Goal: Information Seeking & Learning: Learn about a topic

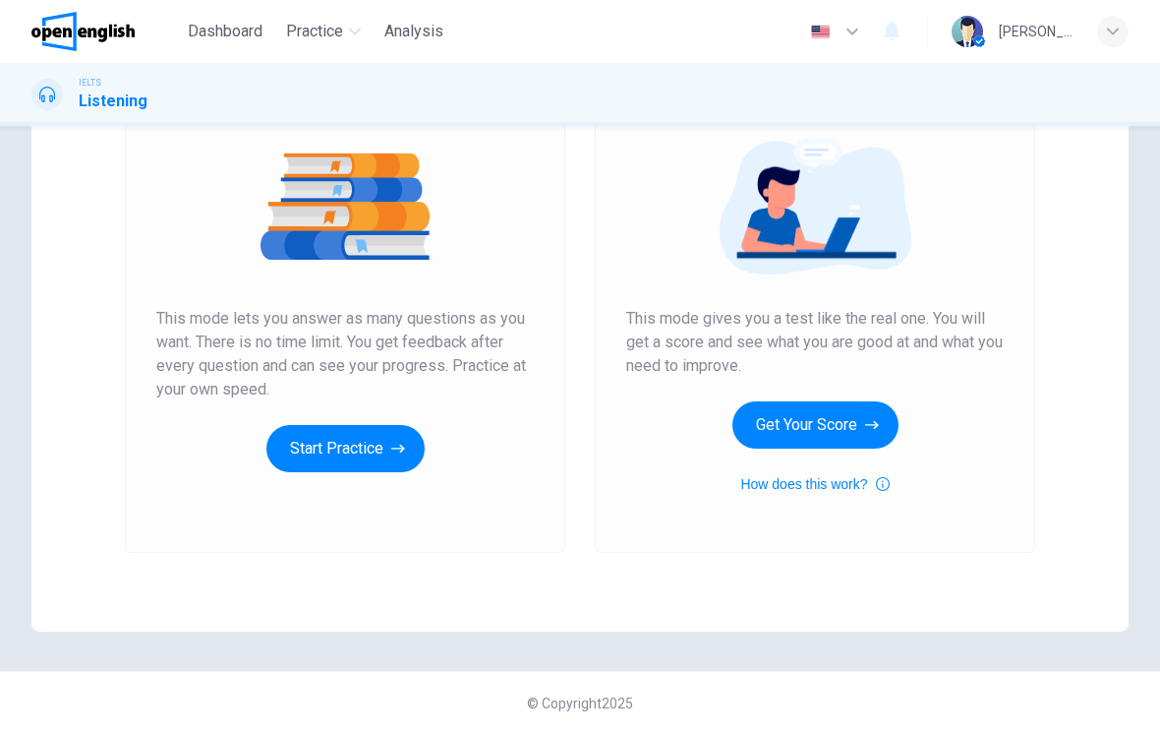
scroll to position [217, 0]
click at [325, 454] on button "Start Practice" at bounding box center [346, 448] width 158 height 47
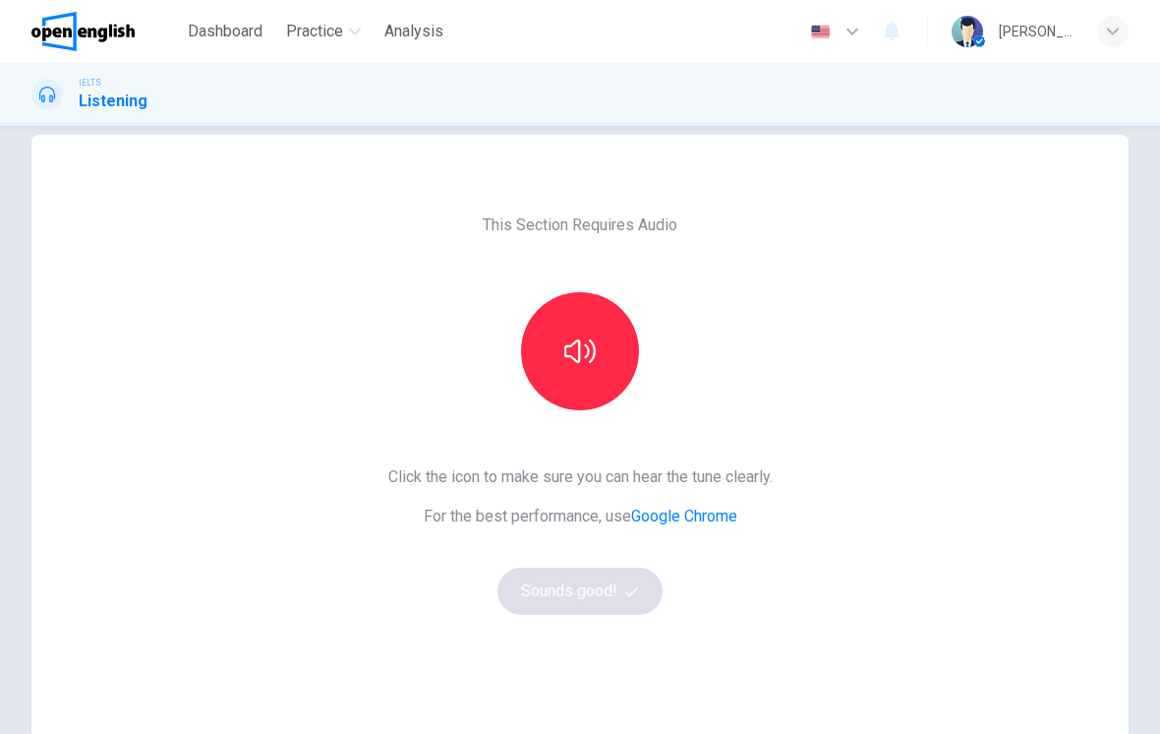
scroll to position [29, 0]
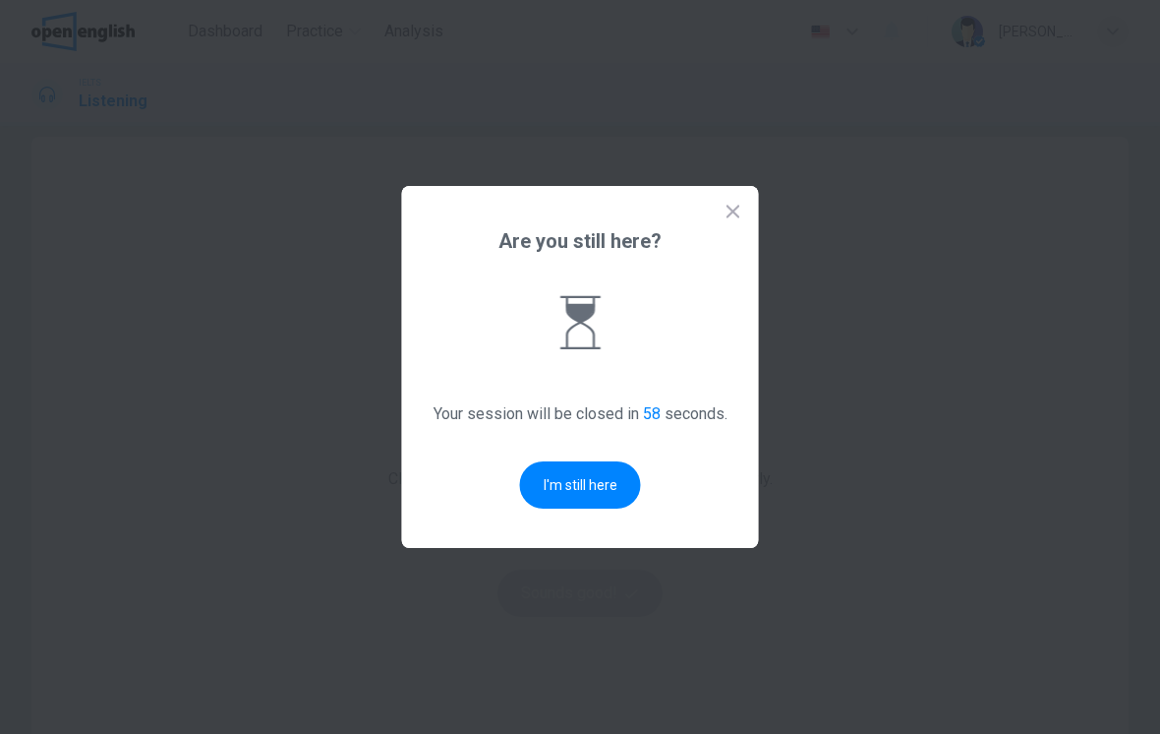
click at [589, 486] on button "I'm still here" at bounding box center [580, 484] width 121 height 47
click at [568, 480] on button "I'm still here" at bounding box center [580, 484] width 121 height 47
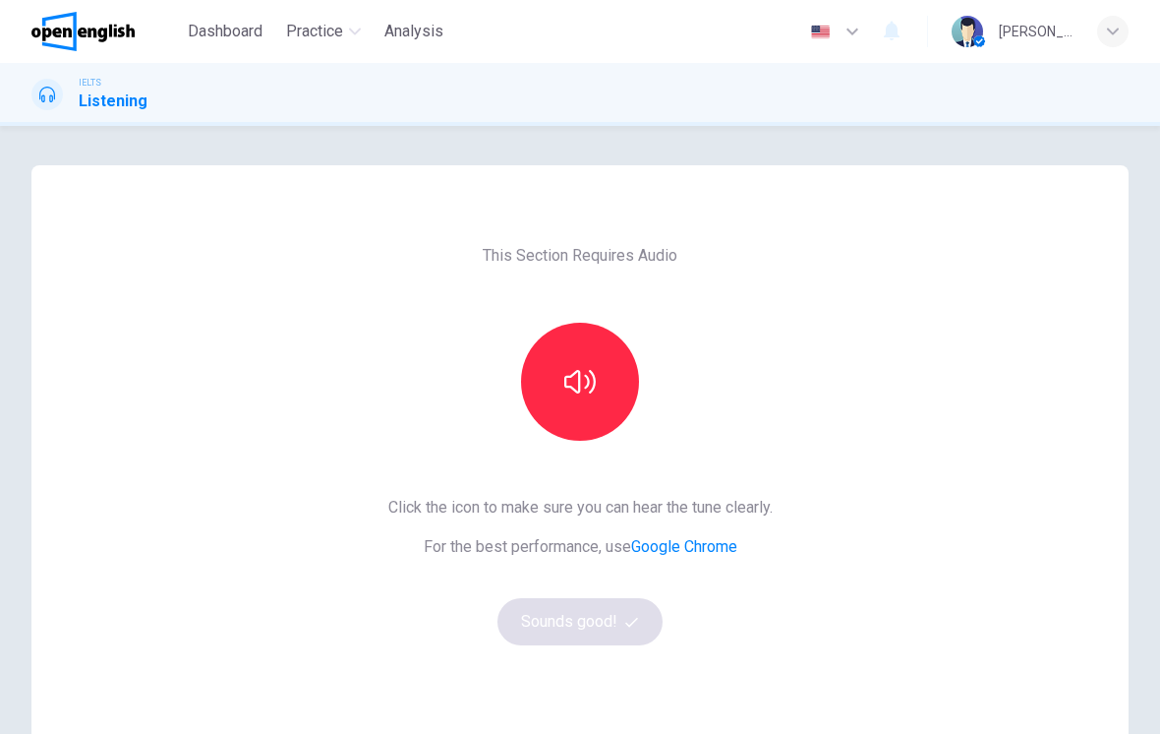
scroll to position [0, 0]
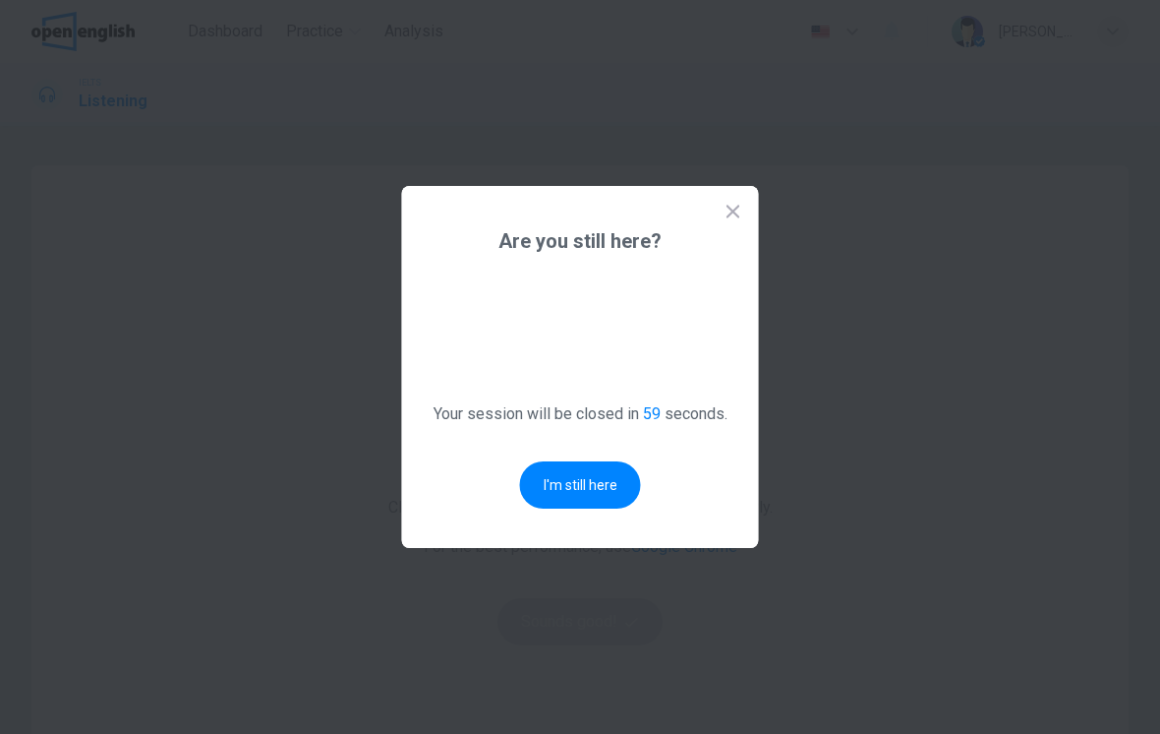
click at [268, 368] on div at bounding box center [580, 367] width 1160 height 734
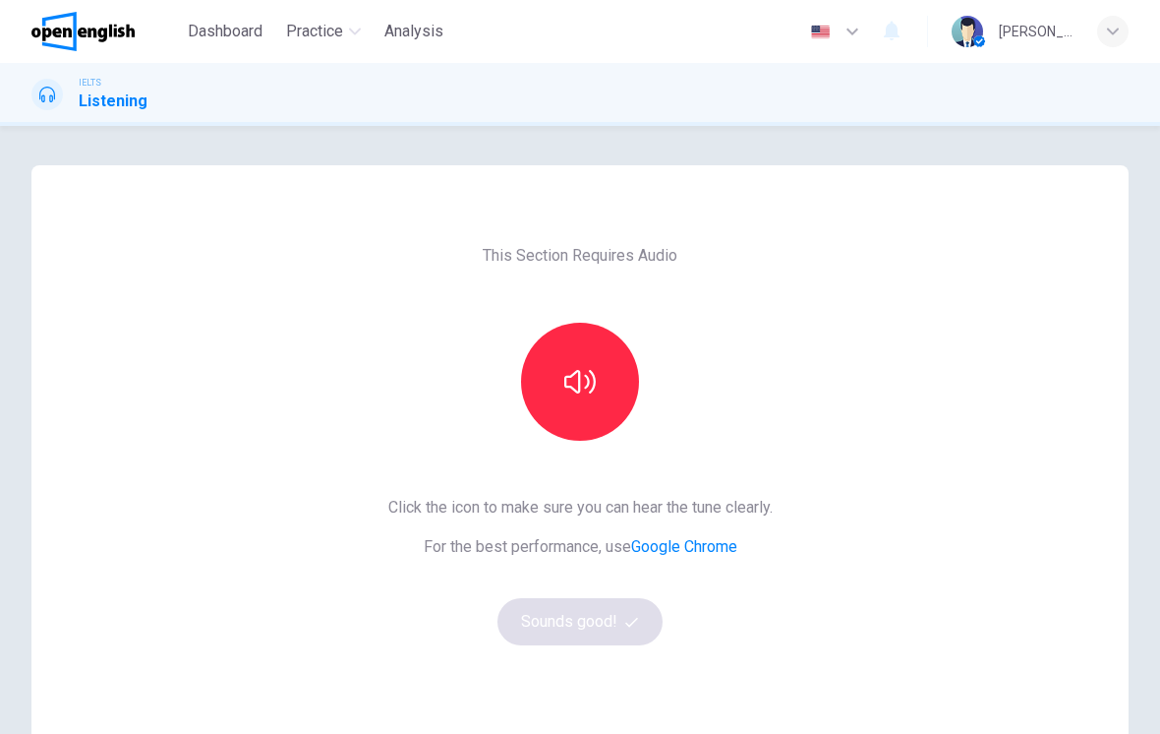
click at [557, 393] on button "button" at bounding box center [580, 382] width 118 height 118
click at [627, 623] on icon "button" at bounding box center [631, 622] width 13 height 10
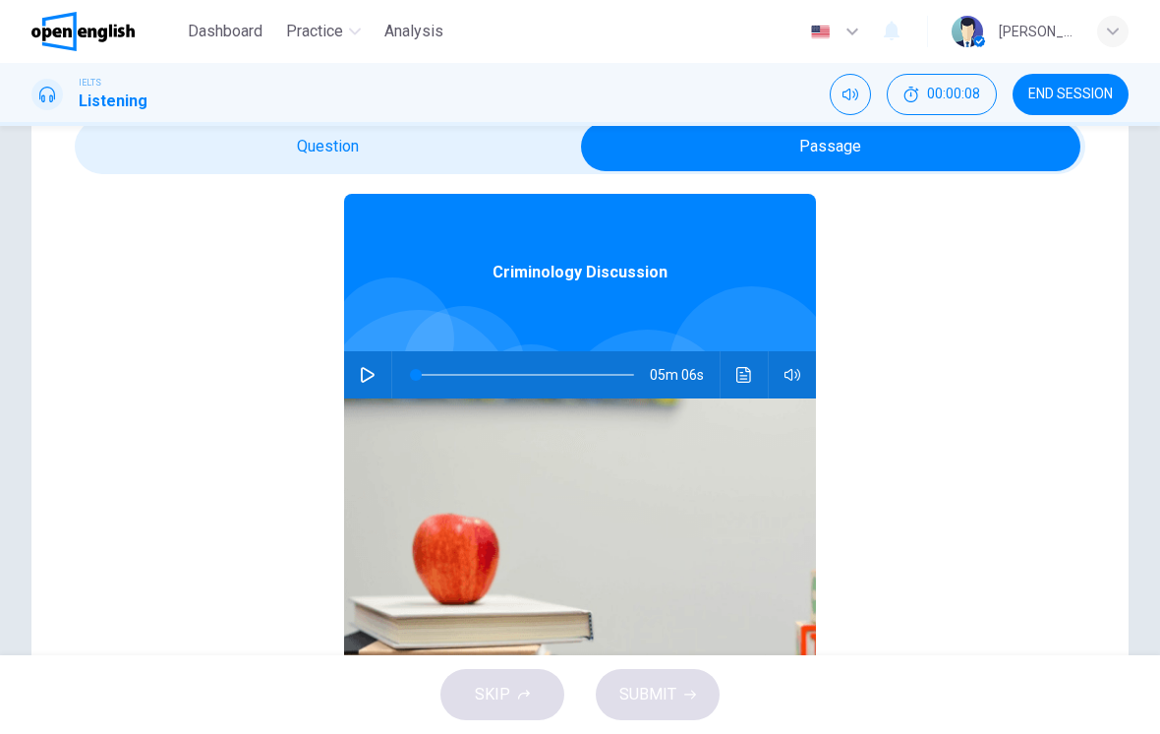
scroll to position [75, 0]
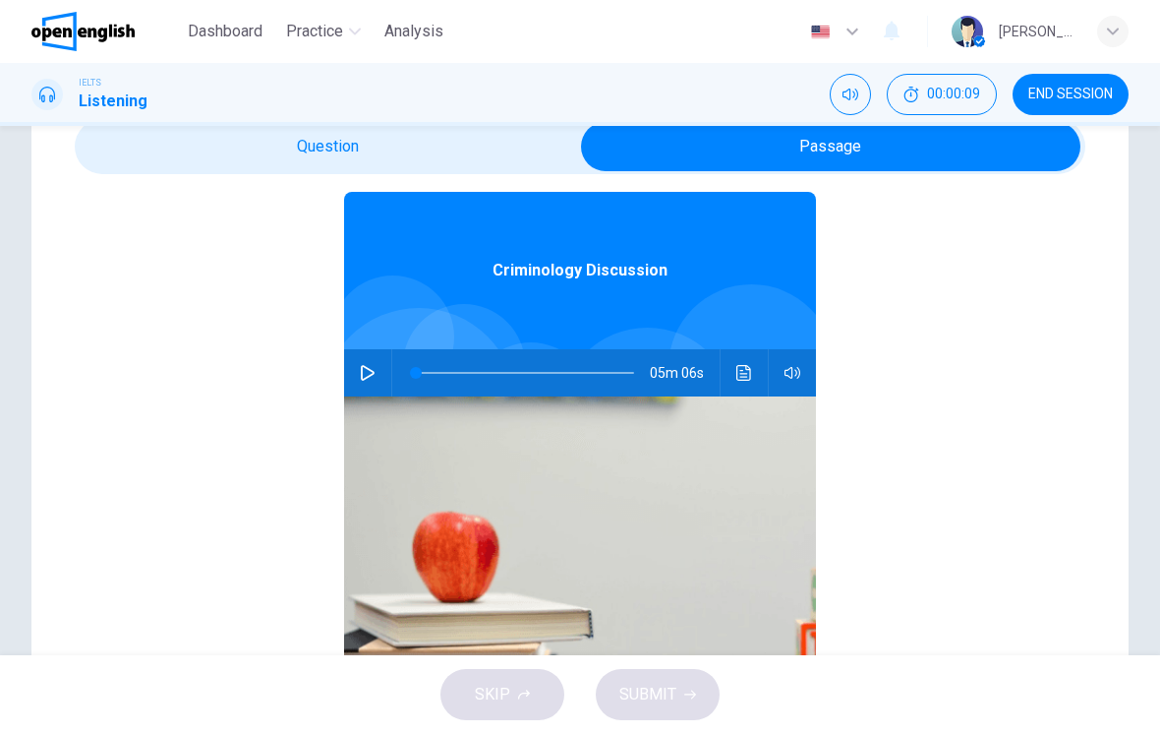
click at [372, 356] on button "button" at bounding box center [367, 372] width 31 height 47
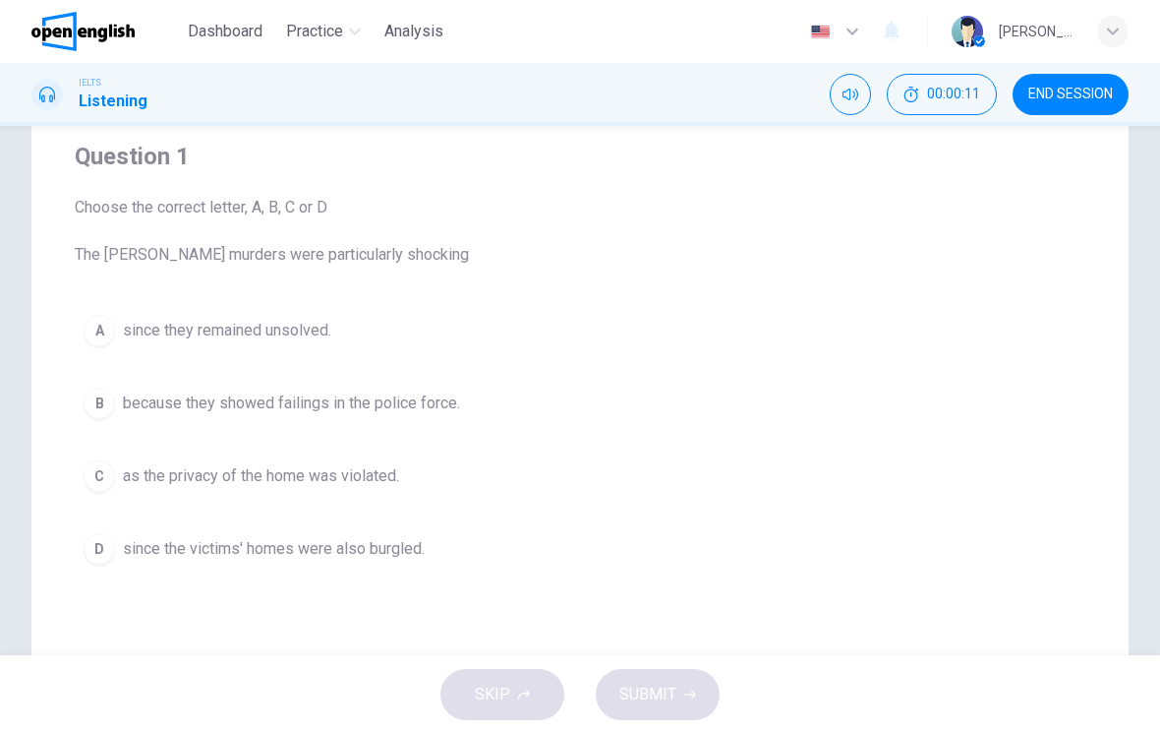
scroll to position [155, 0]
click at [91, 550] on div "D" at bounding box center [99, 547] width 31 height 31
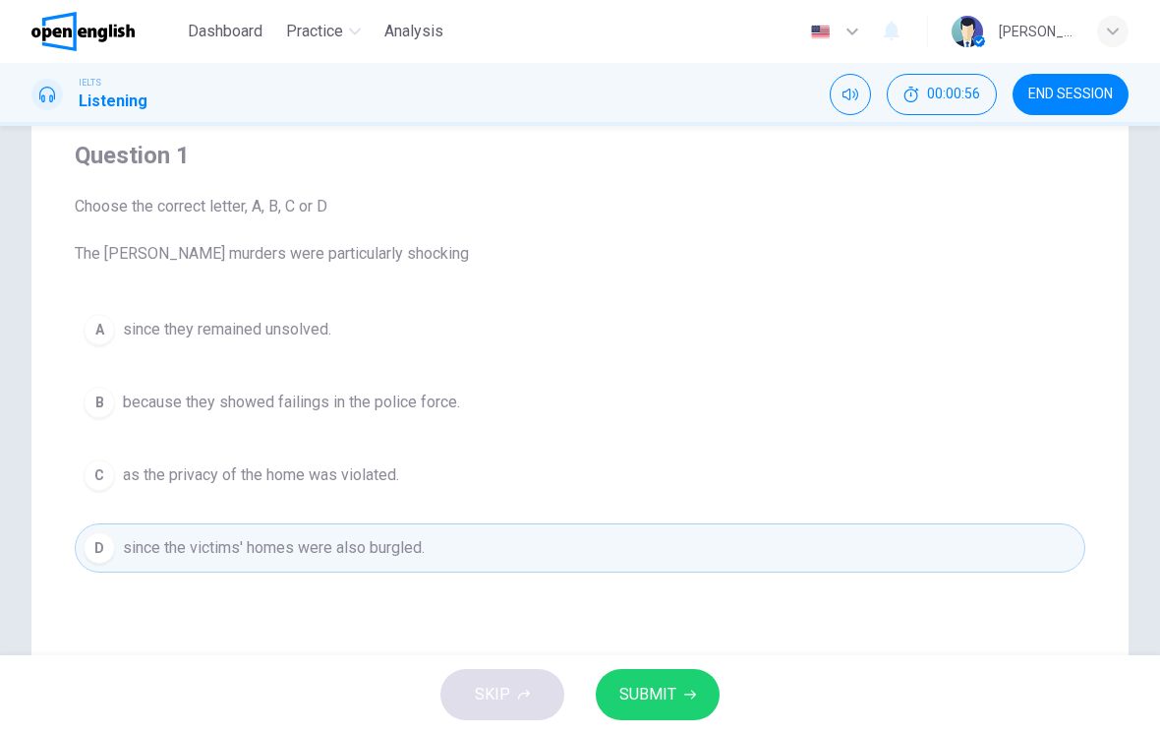
click at [690, 696] on icon "button" at bounding box center [690, 694] width 12 height 12
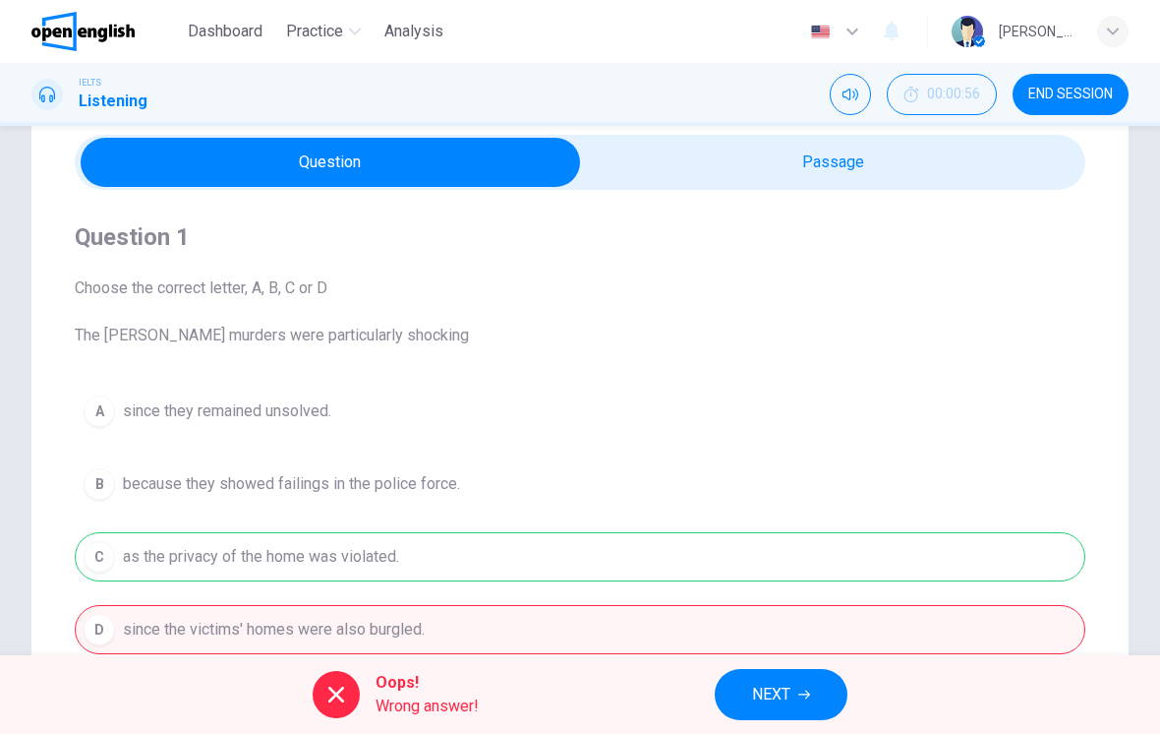
scroll to position [75, 0]
click at [793, 684] on button "NEXT" at bounding box center [781, 694] width 133 height 51
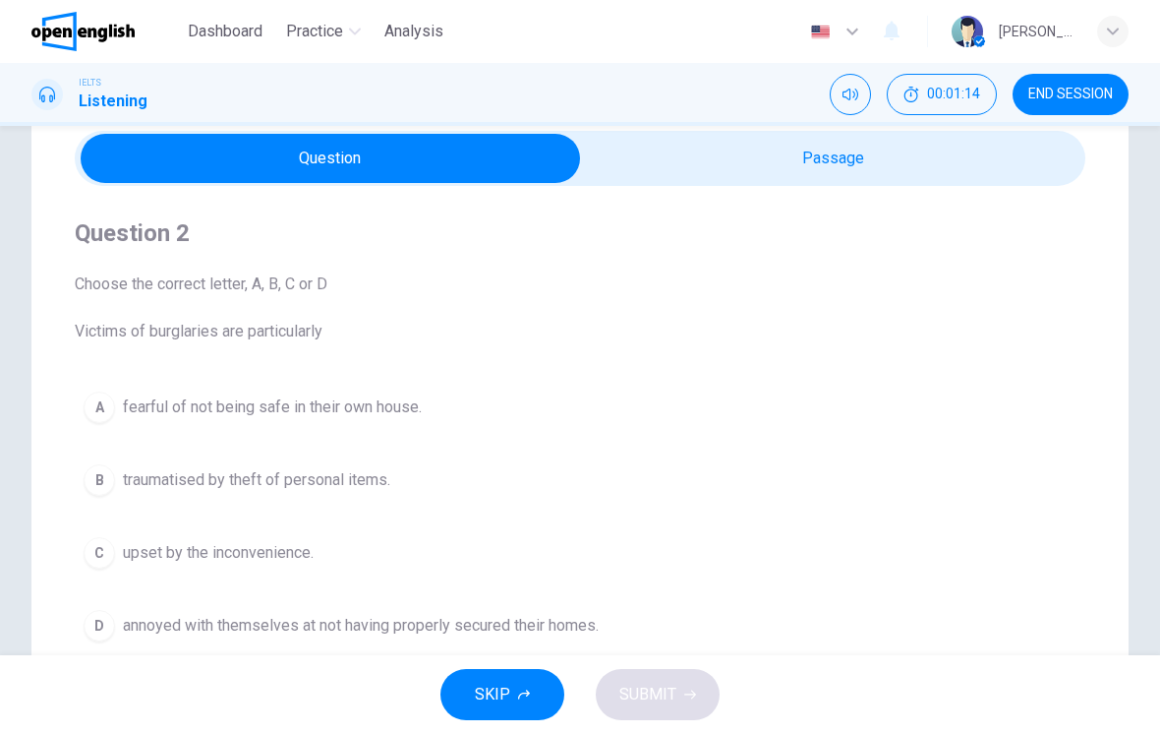
scroll to position [76, 0]
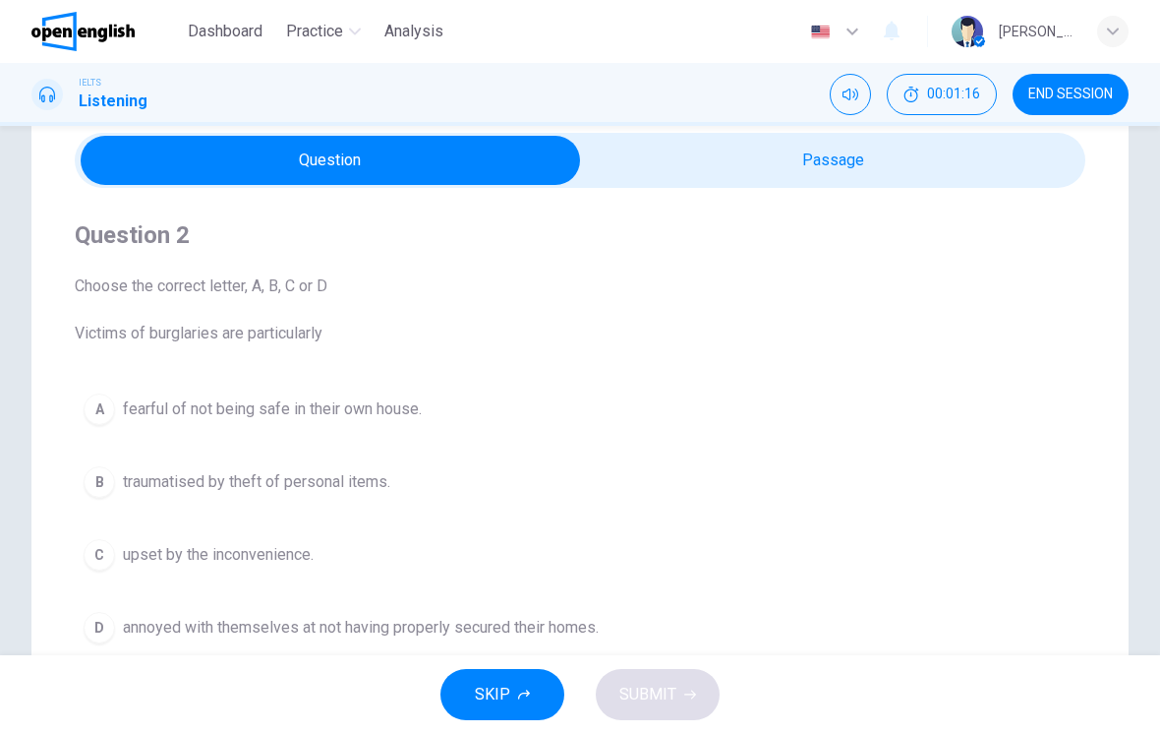
click at [482, 701] on span "SKIP" at bounding box center [492, 695] width 35 height 28
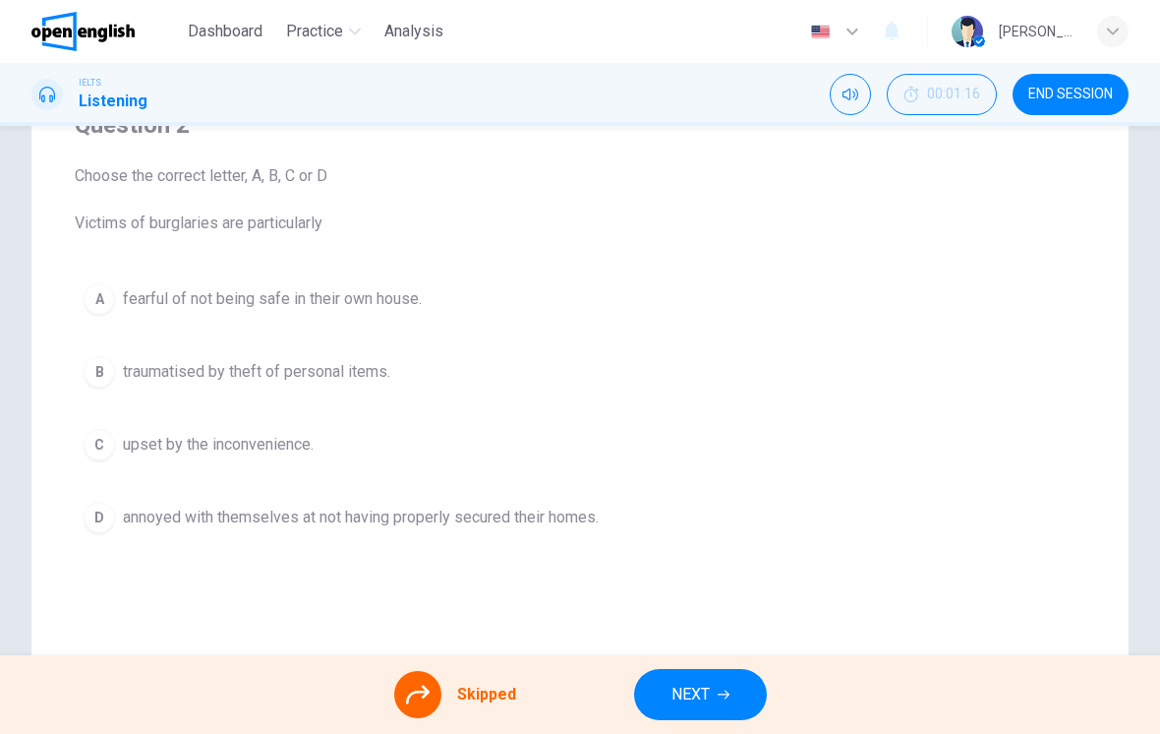
scroll to position [184, 0]
click at [412, 691] on icon at bounding box center [418, 695] width 24 height 24
click at [665, 709] on button "NEXT" at bounding box center [700, 694] width 133 height 51
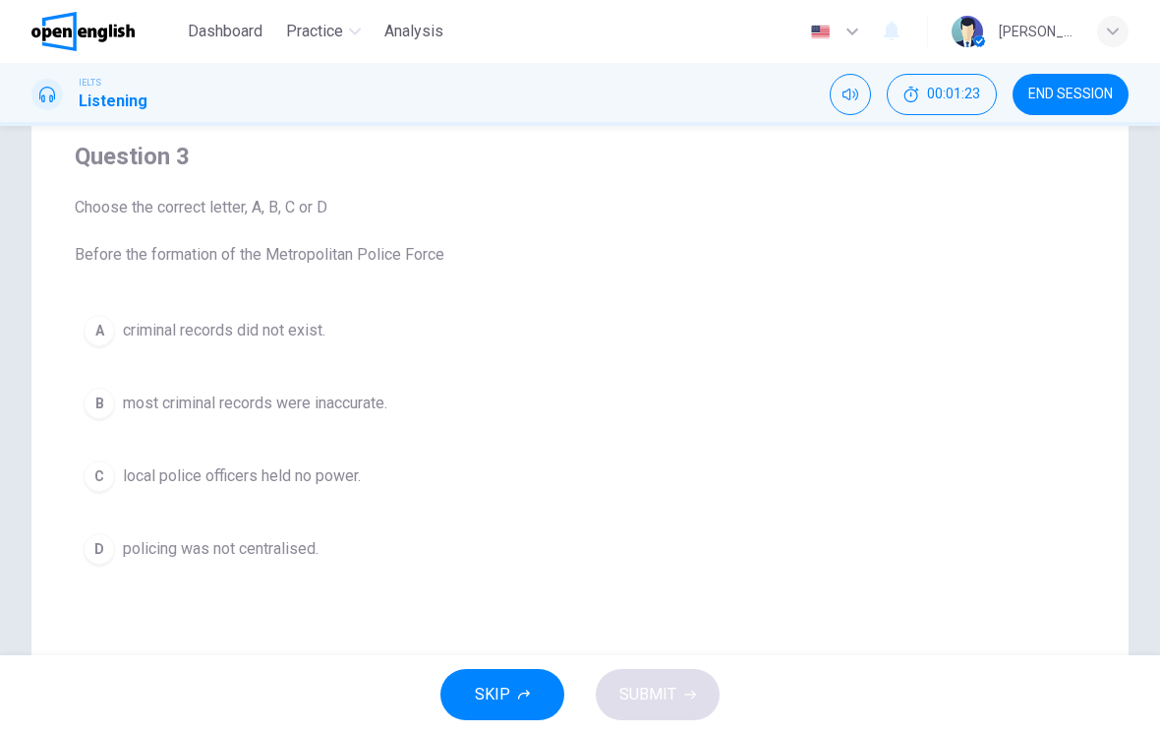
scroll to position [153, 0]
click at [104, 405] on div "B" at bounding box center [99, 403] width 31 height 31
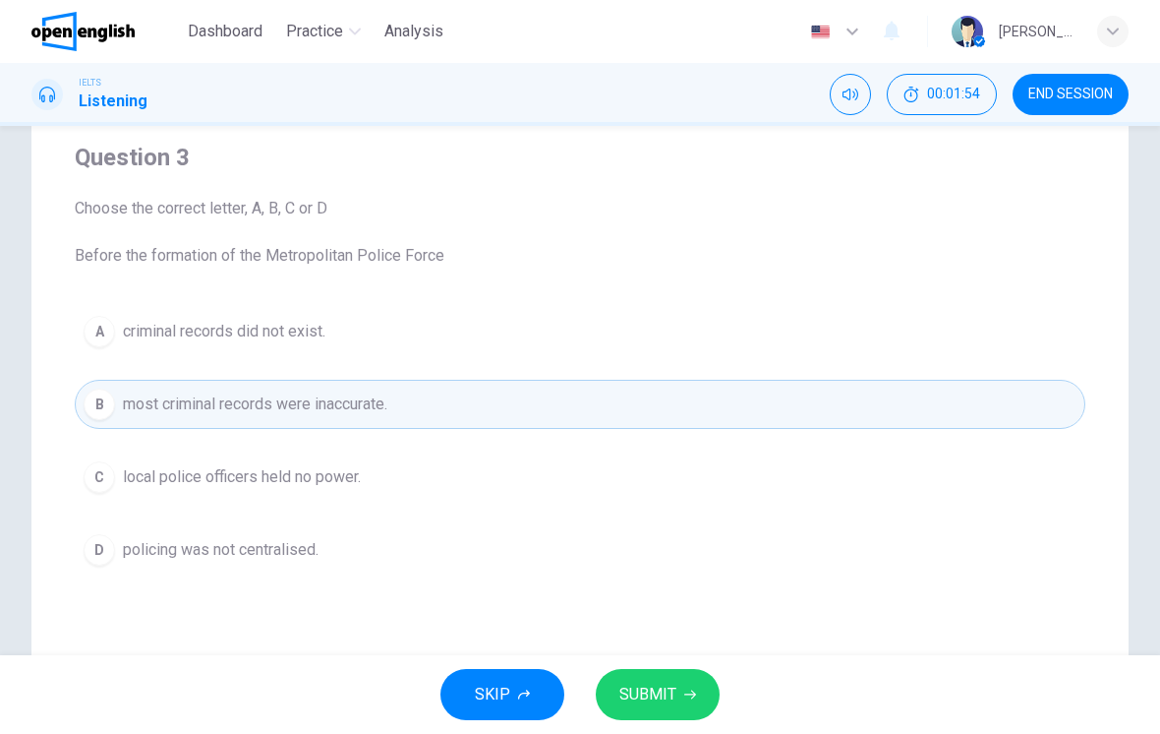
click at [621, 697] on span "SUBMIT" at bounding box center [648, 695] width 57 height 28
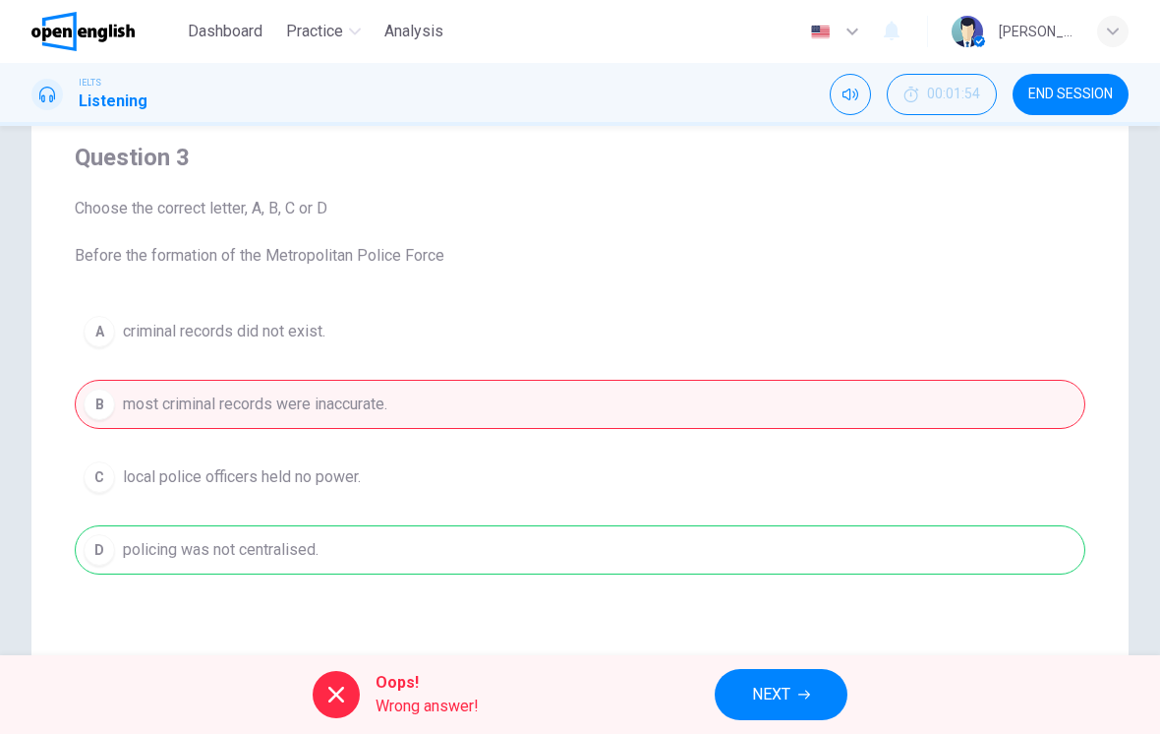
click at [730, 699] on button "NEXT" at bounding box center [781, 694] width 133 height 51
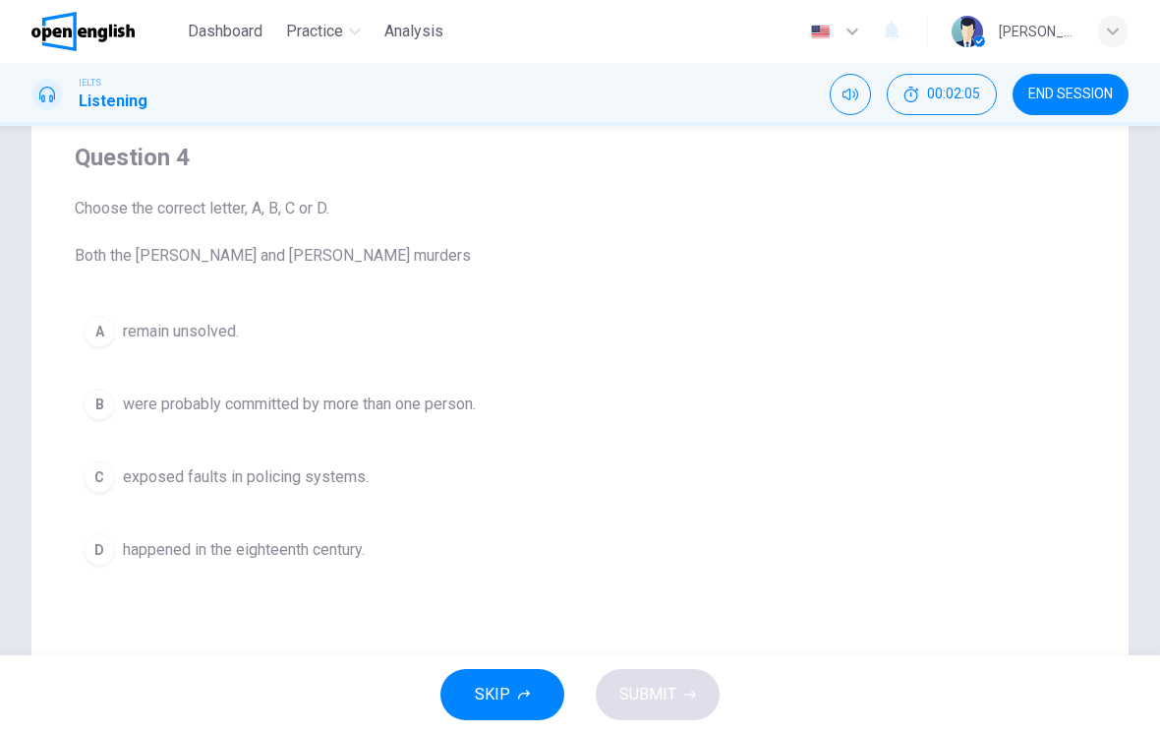
click at [945, 84] on button "00:02:05" at bounding box center [942, 94] width 110 height 41
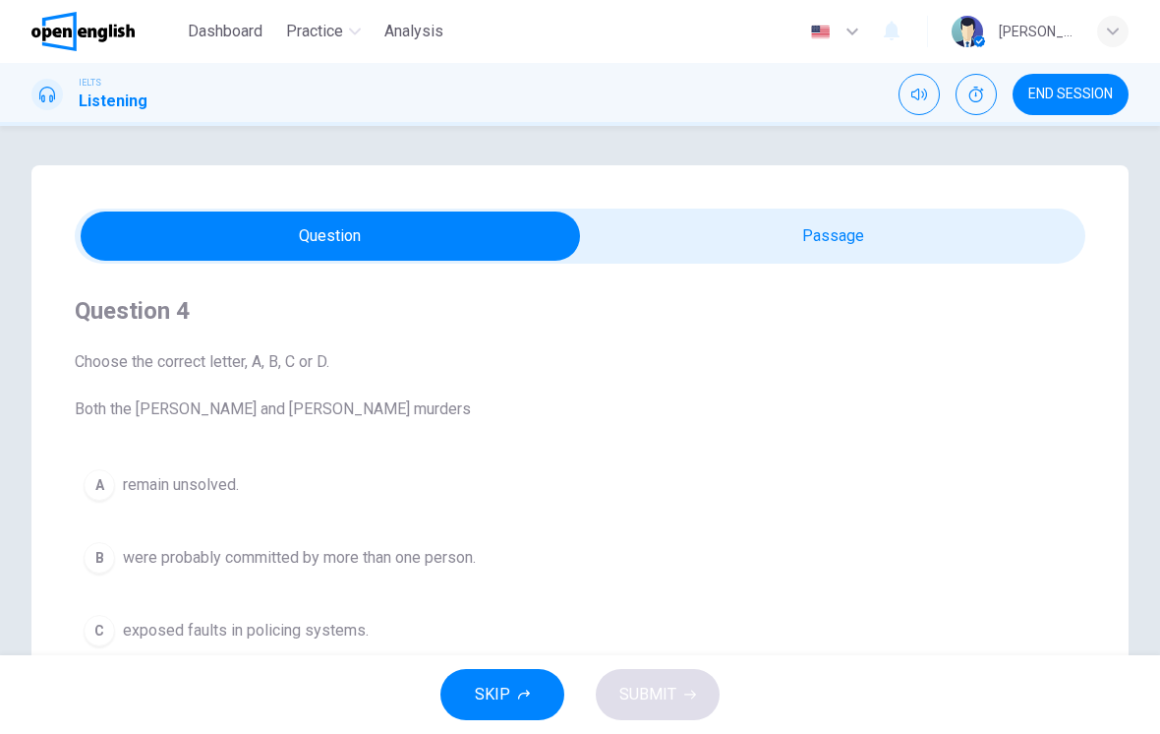
scroll to position [-1, 0]
click at [914, 94] on icon "Mute" at bounding box center [920, 95] width 16 height 16
click at [915, 87] on icon "Unmute" at bounding box center [920, 95] width 16 height 16
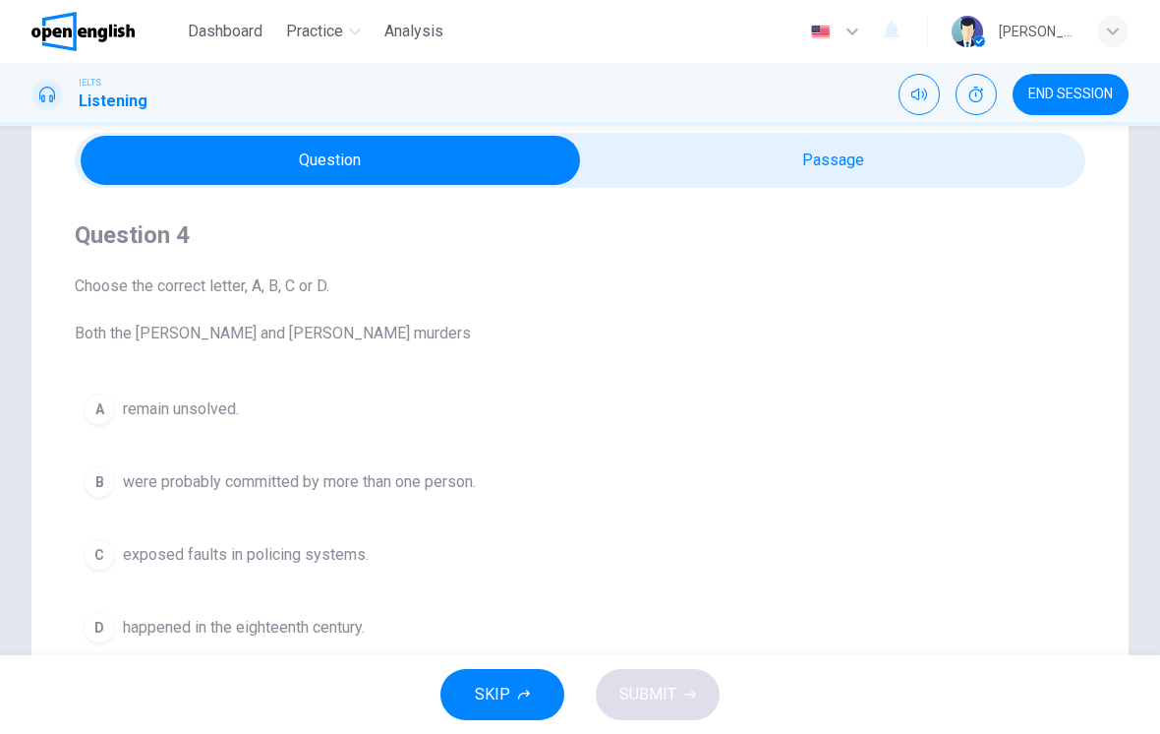
scroll to position [75, 0]
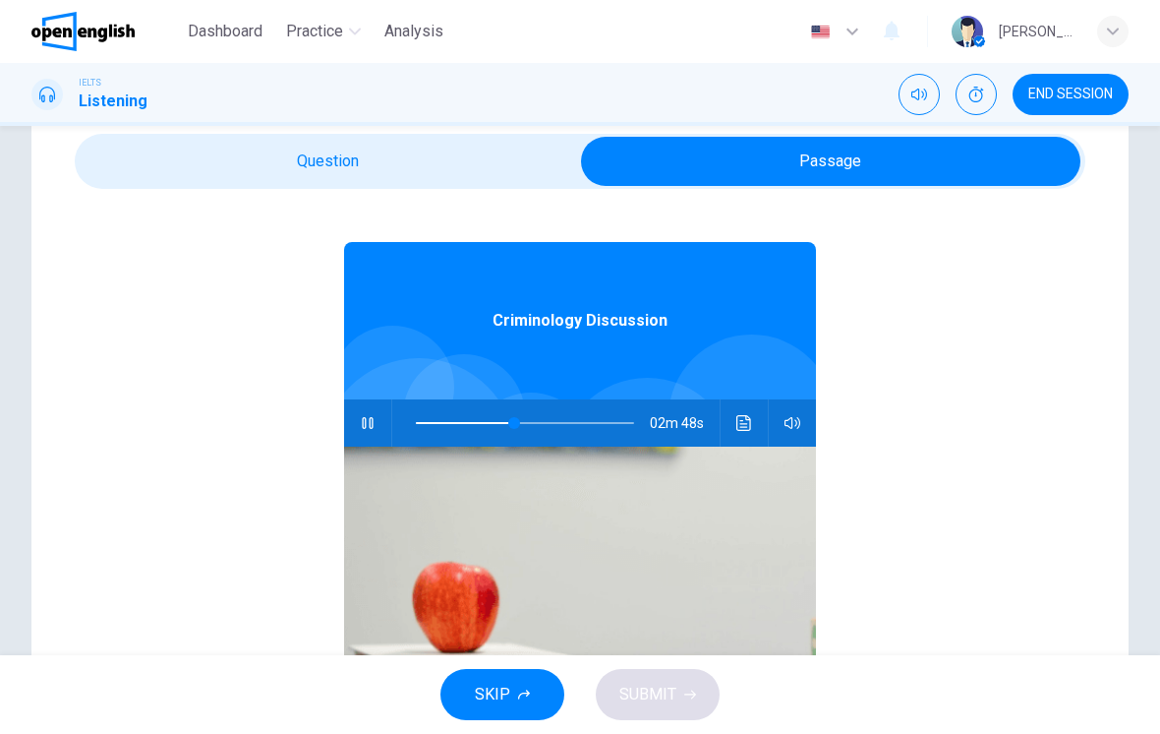
type input "**"
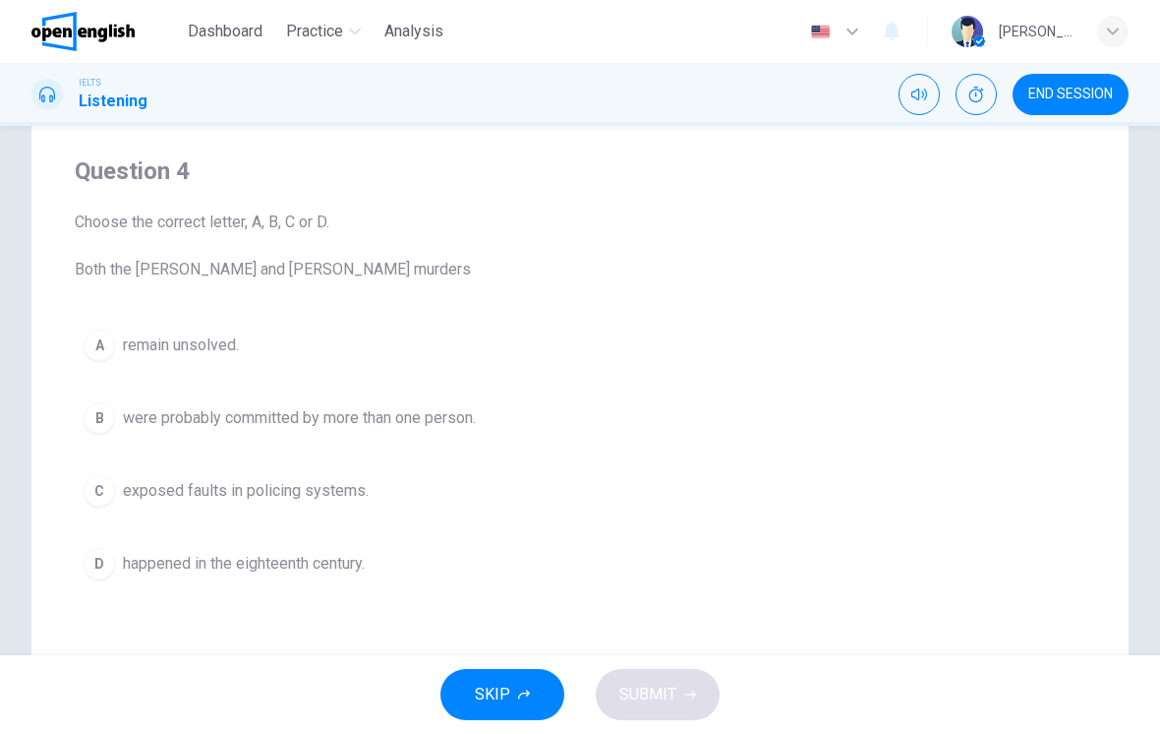
scroll to position [141, 0]
click at [386, 433] on button "B were probably committed by more than one person." at bounding box center [580, 416] width 1011 height 49
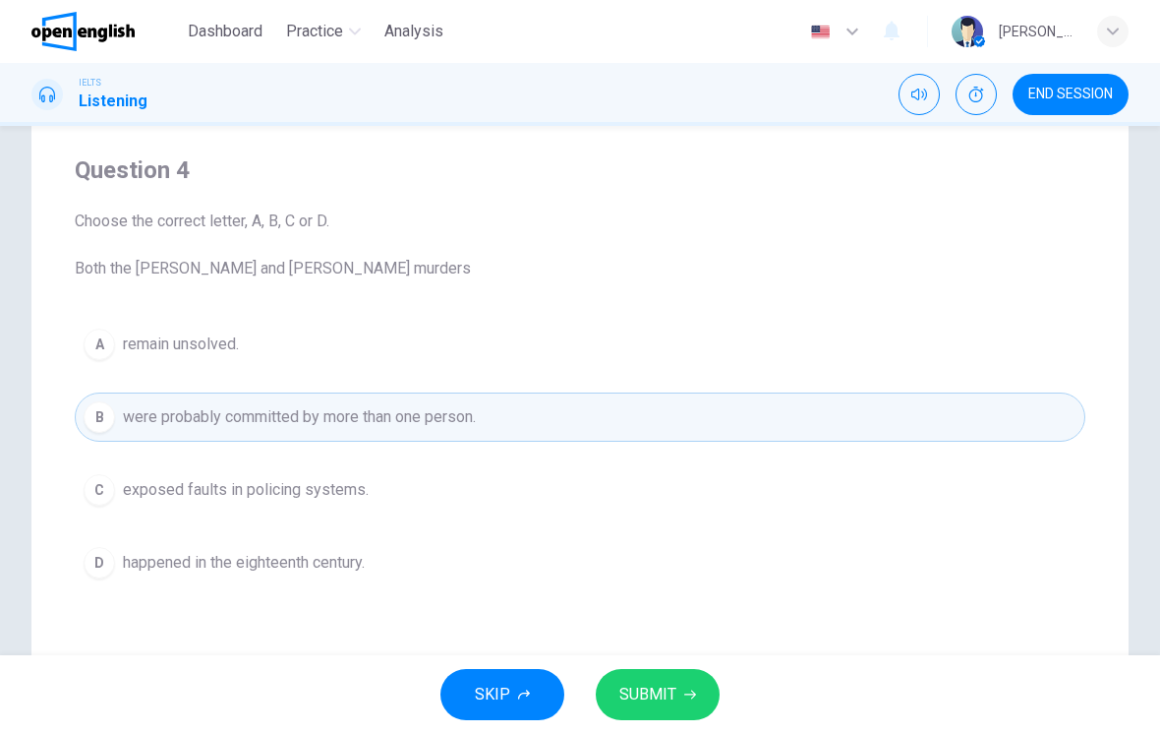
click at [386, 432] on button "B were probably committed by more than one person." at bounding box center [580, 416] width 1011 height 49
click at [463, 493] on button "C exposed faults in policing systems." at bounding box center [580, 489] width 1011 height 49
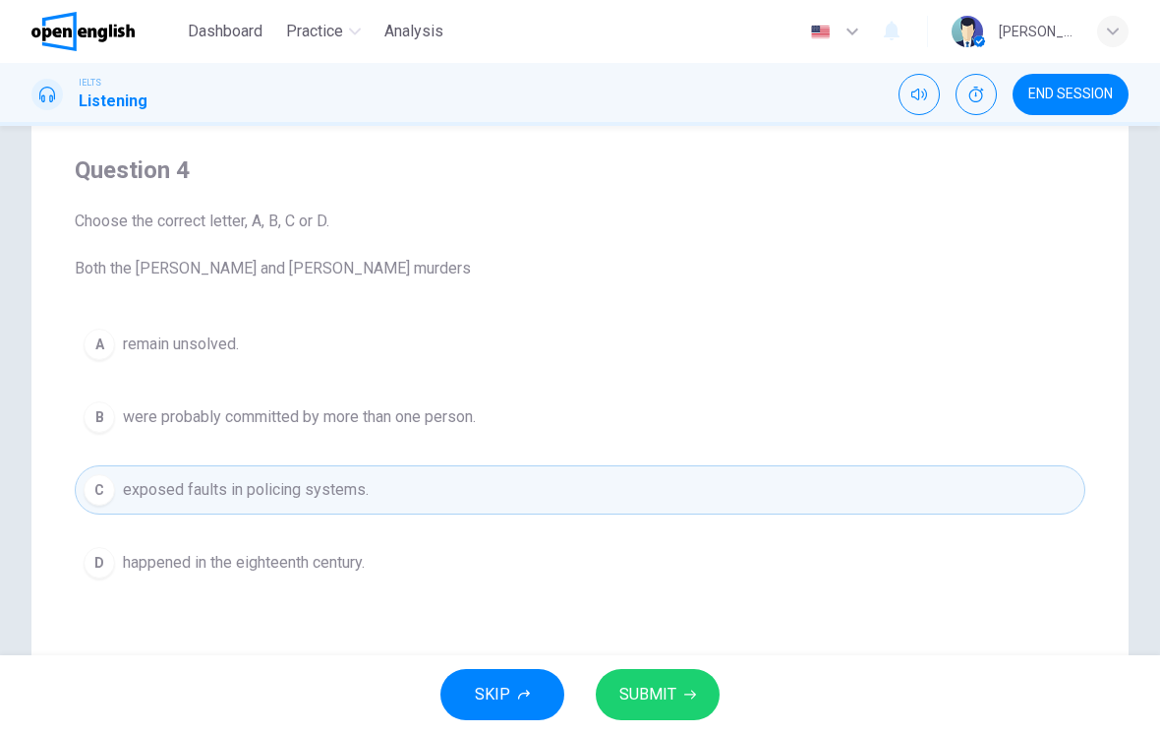
click at [699, 687] on button "SUBMIT" at bounding box center [658, 694] width 124 height 51
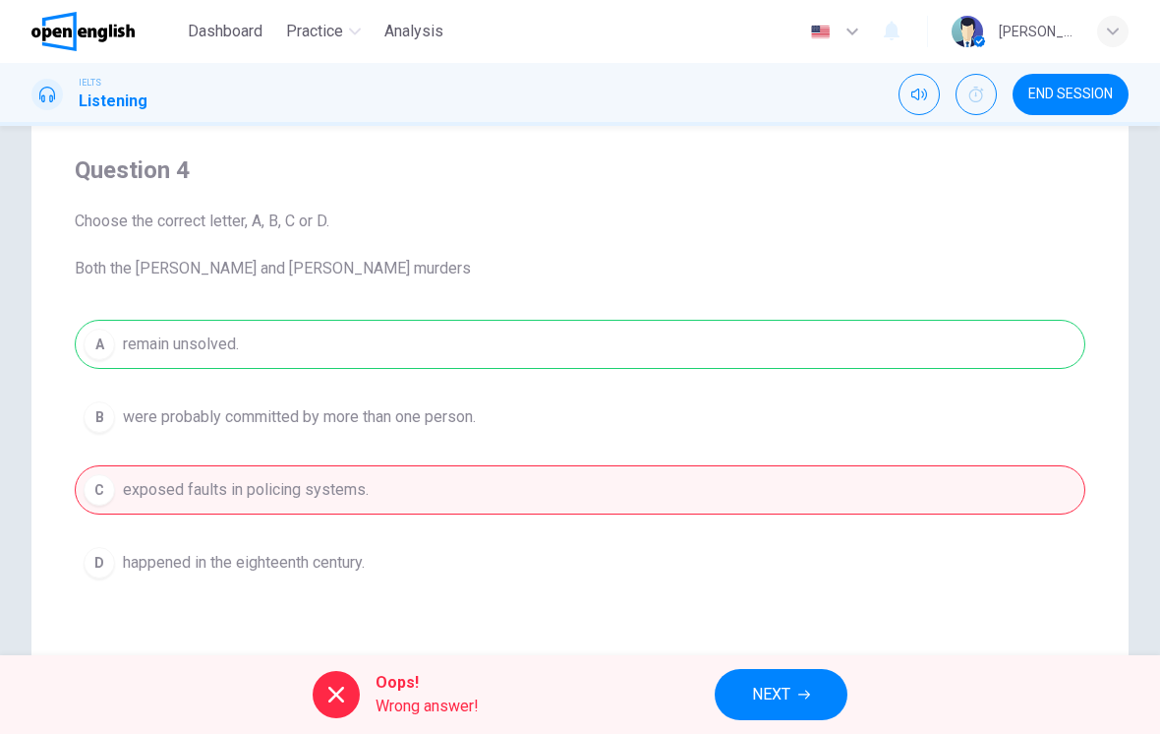
click at [795, 690] on button "NEXT" at bounding box center [781, 694] width 133 height 51
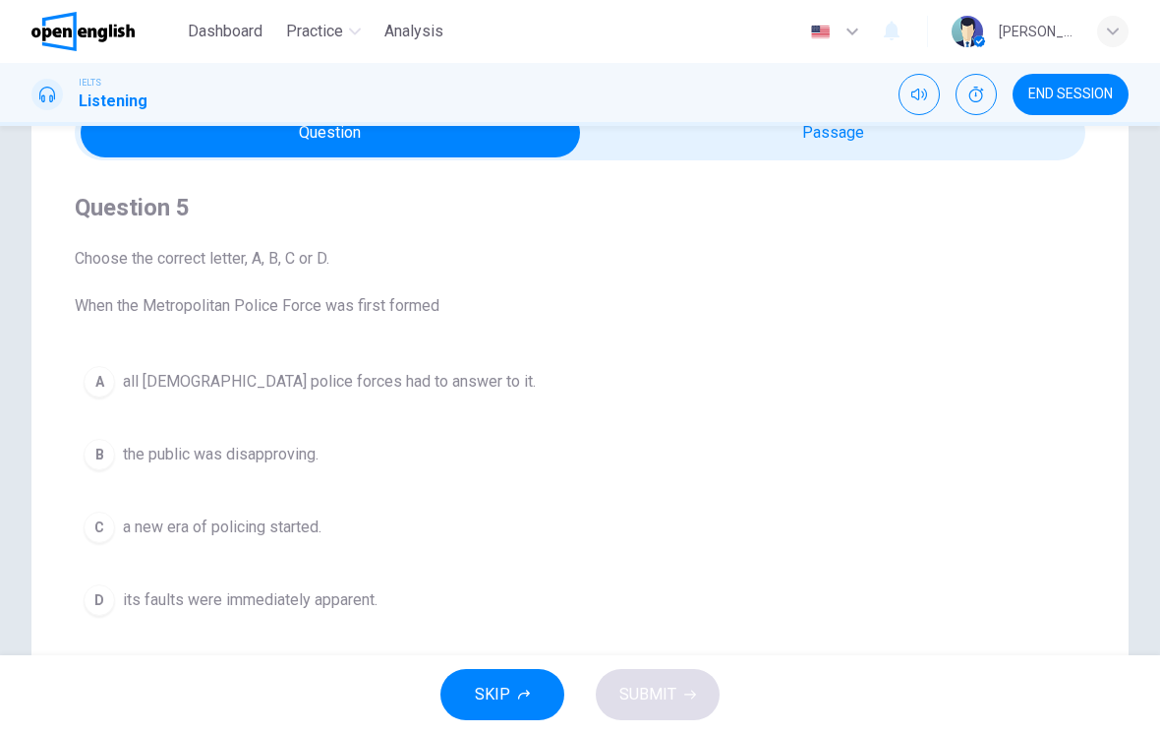
scroll to position [106, 0]
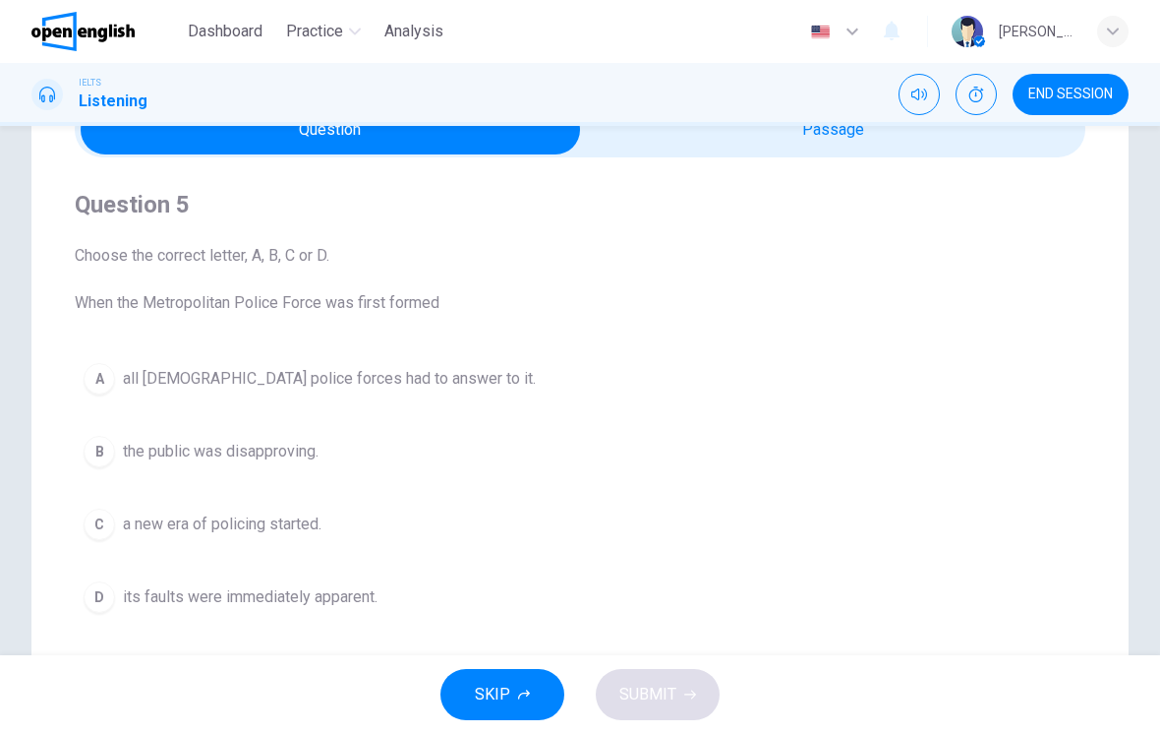
click at [569, 369] on button "A all [DEMOGRAPHIC_DATA] police forces had to answer to it." at bounding box center [580, 378] width 1011 height 49
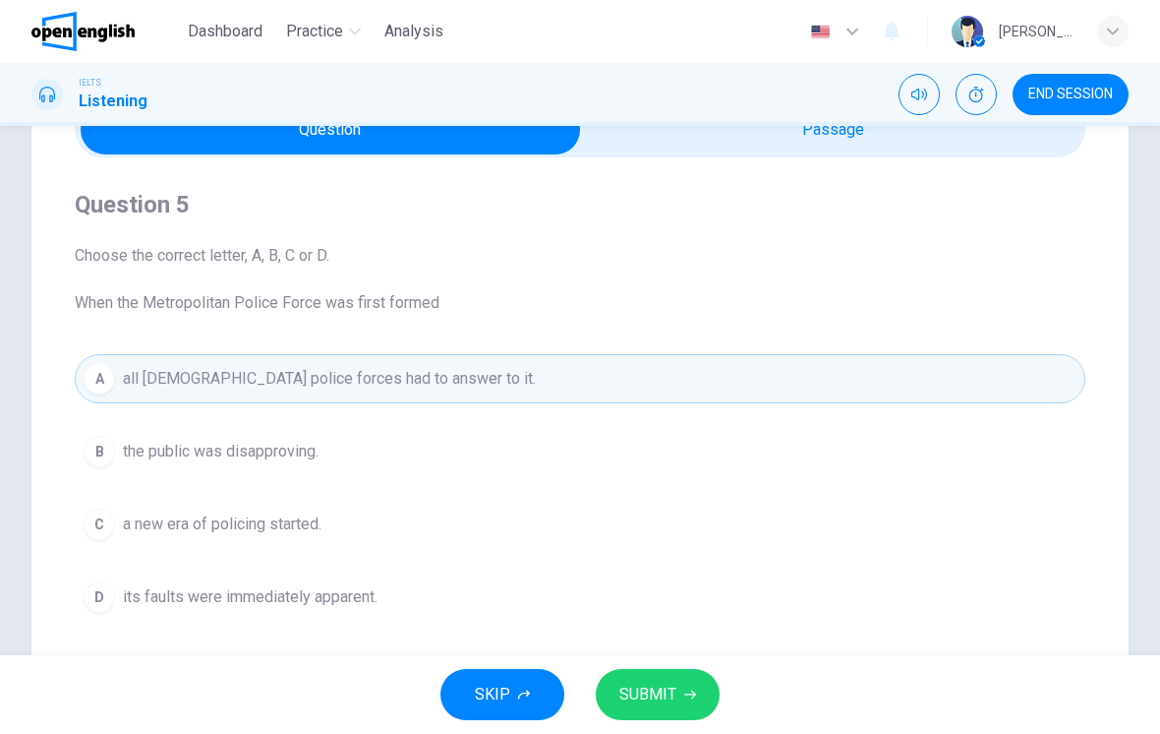
click at [542, 448] on button "B the public was disapproving." at bounding box center [580, 451] width 1011 height 49
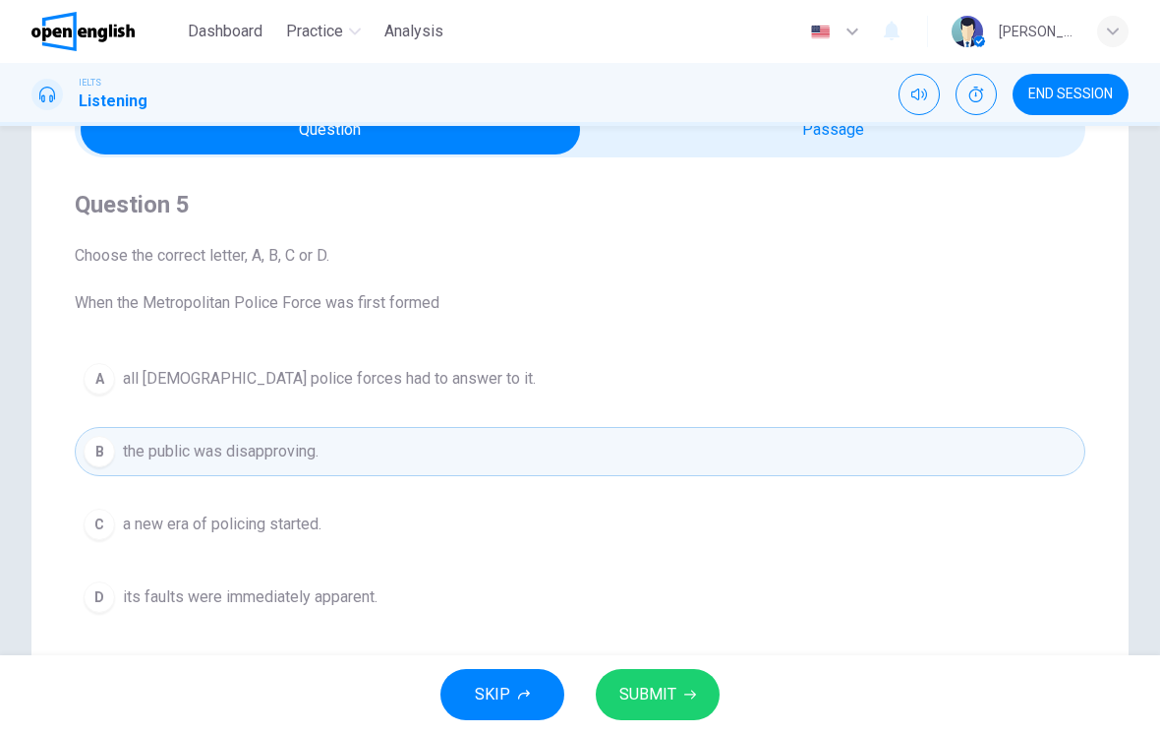
click at [698, 691] on button "SUBMIT" at bounding box center [658, 694] width 124 height 51
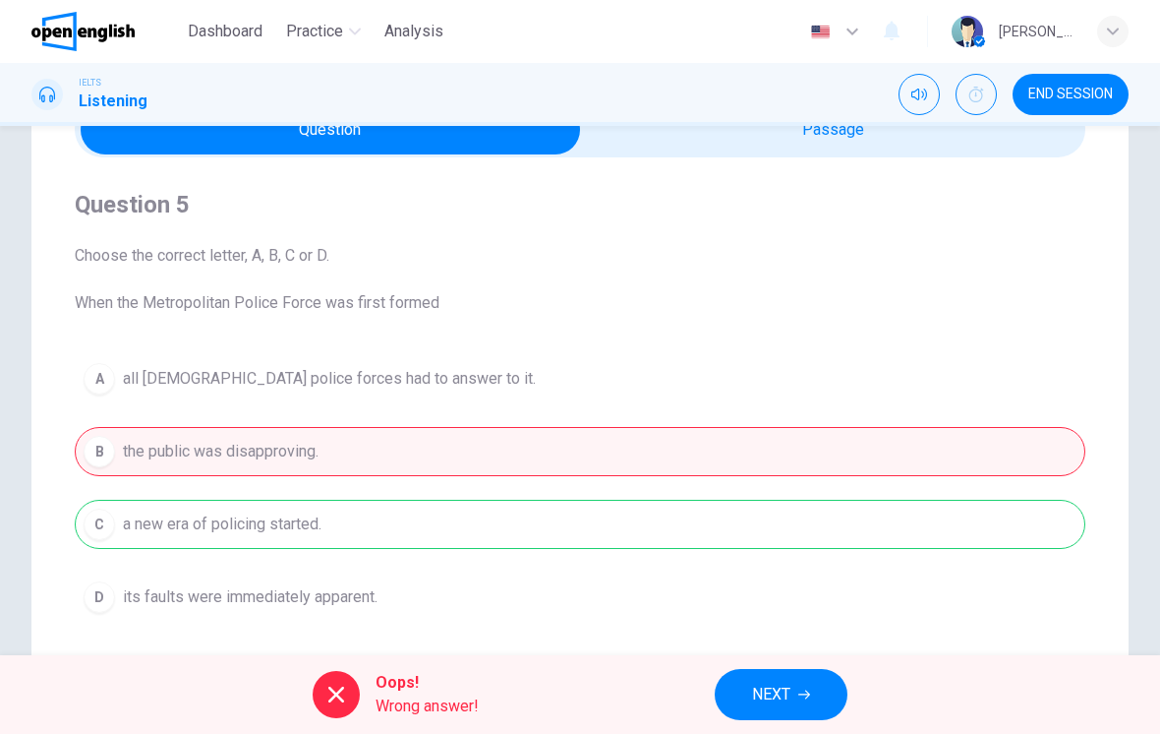
click at [806, 702] on button "NEXT" at bounding box center [781, 694] width 133 height 51
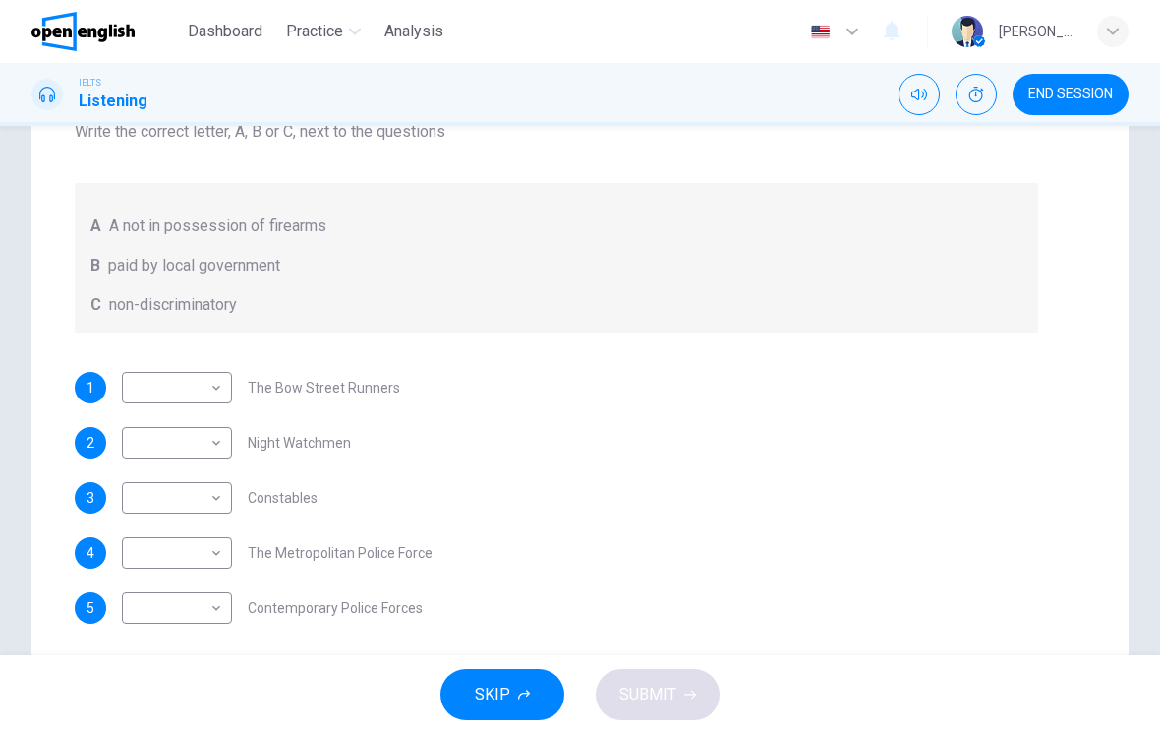
scroll to position [265, 0]
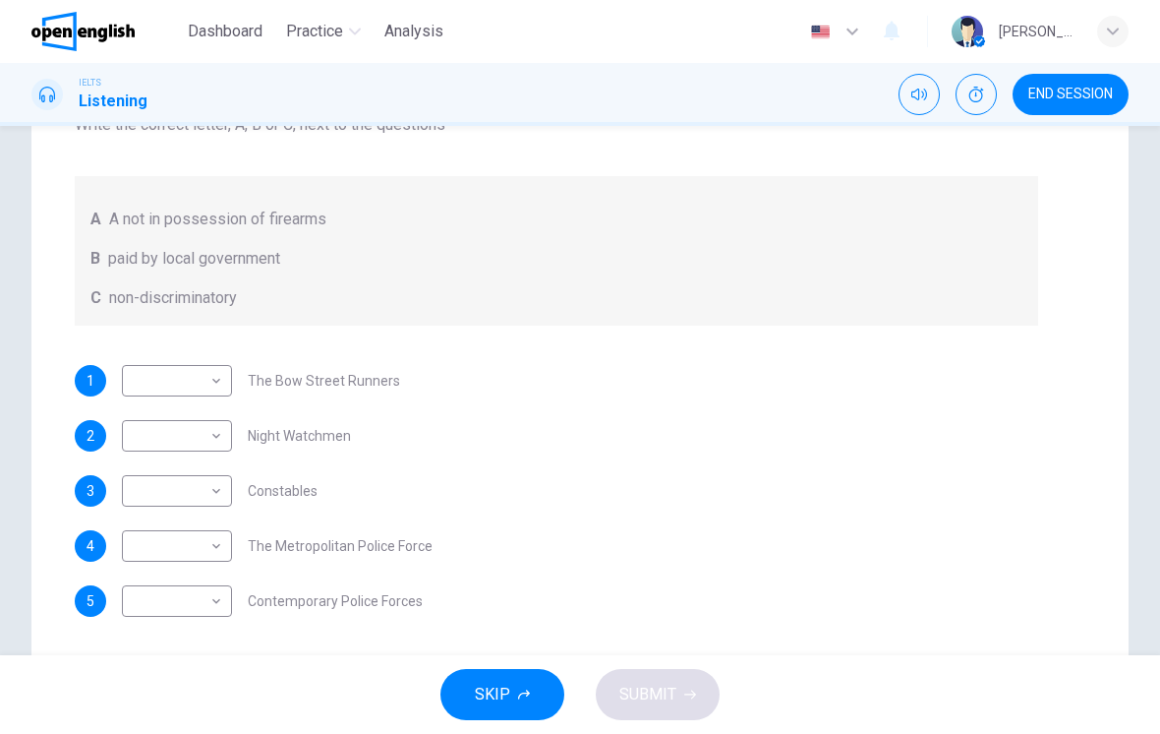
click at [182, 377] on body "This site uses cookies, as explained in our Privacy Policy . If you agree to th…" at bounding box center [580, 367] width 1160 height 734
click at [477, 683] on div at bounding box center [580, 367] width 1160 height 734
click at [500, 684] on span "SKIP" at bounding box center [492, 695] width 35 height 28
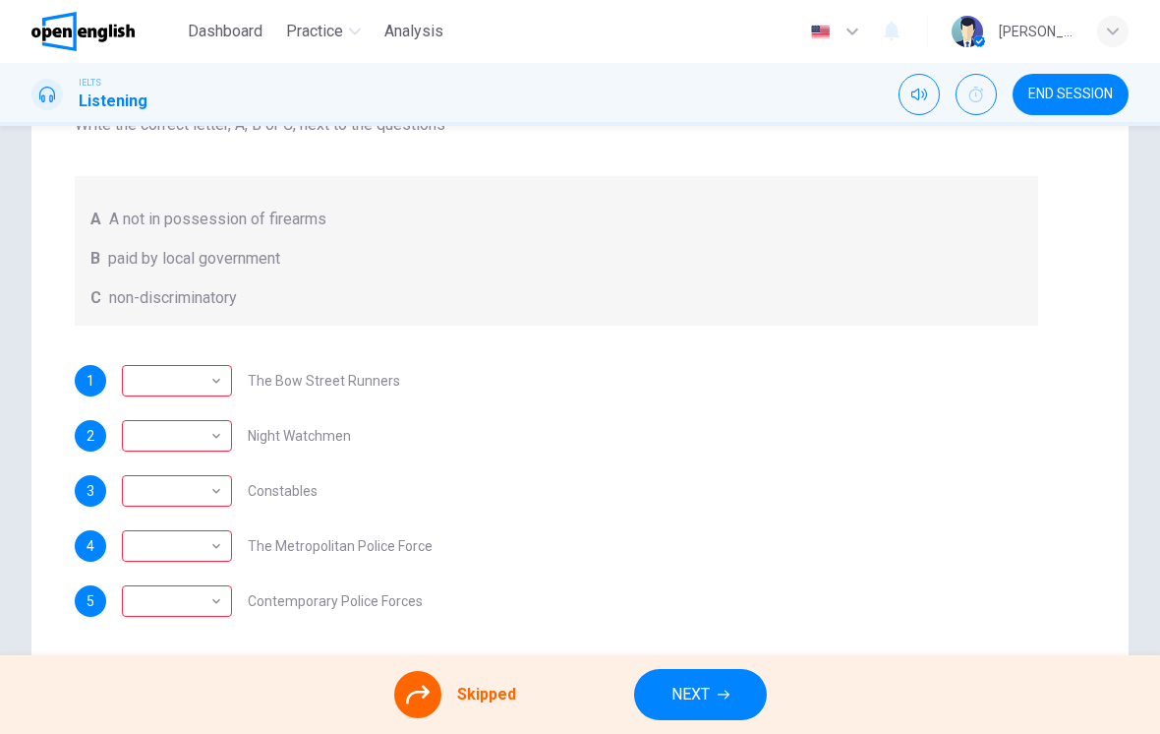
click at [734, 701] on button "NEXT" at bounding box center [700, 694] width 133 height 51
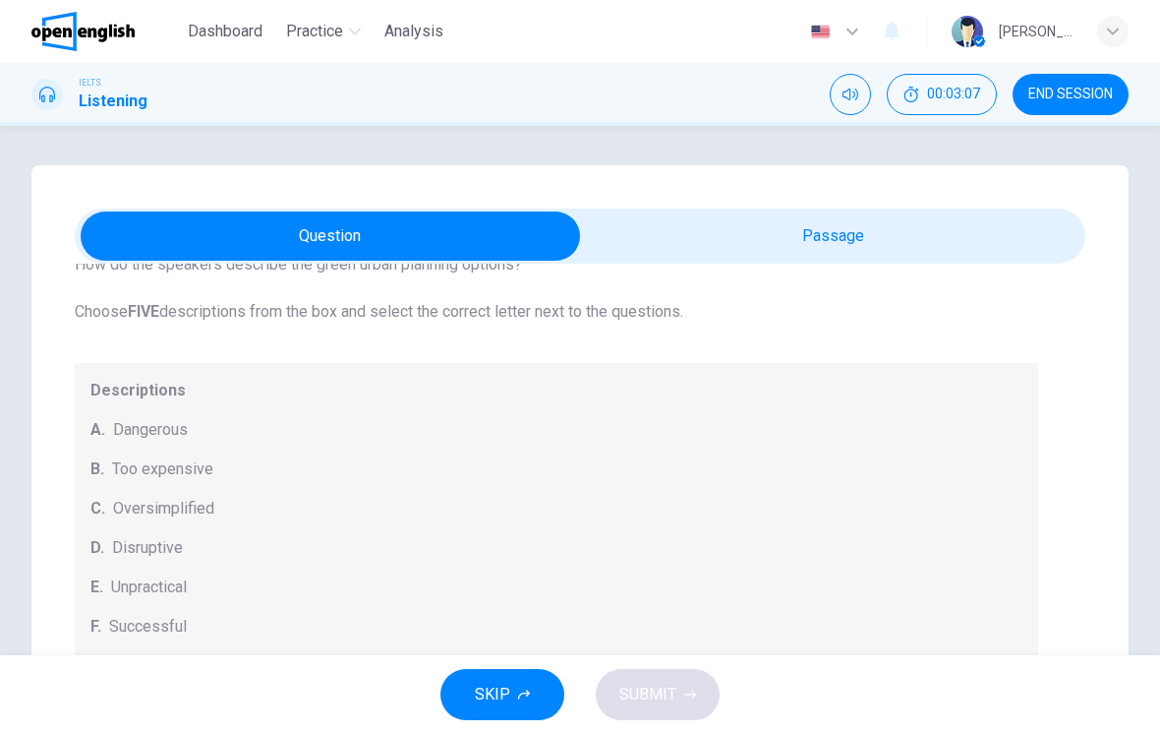
scroll to position [115, 0]
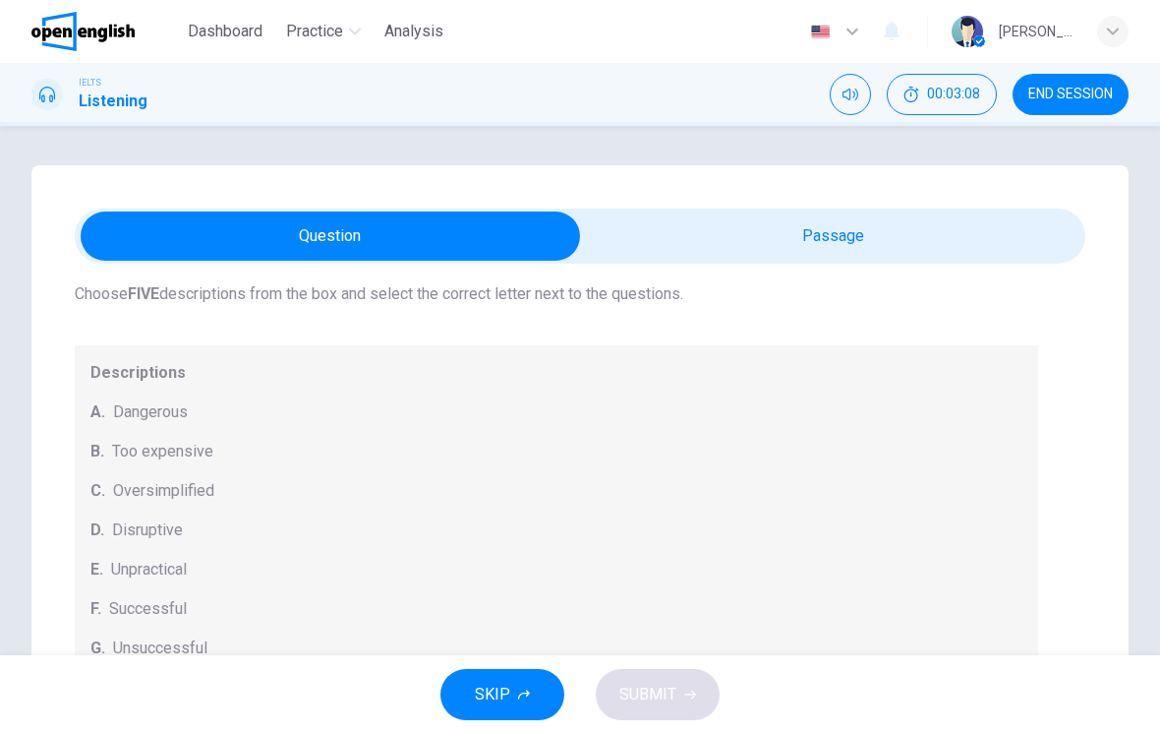
click at [511, 706] on button "SKIP" at bounding box center [503, 694] width 124 height 51
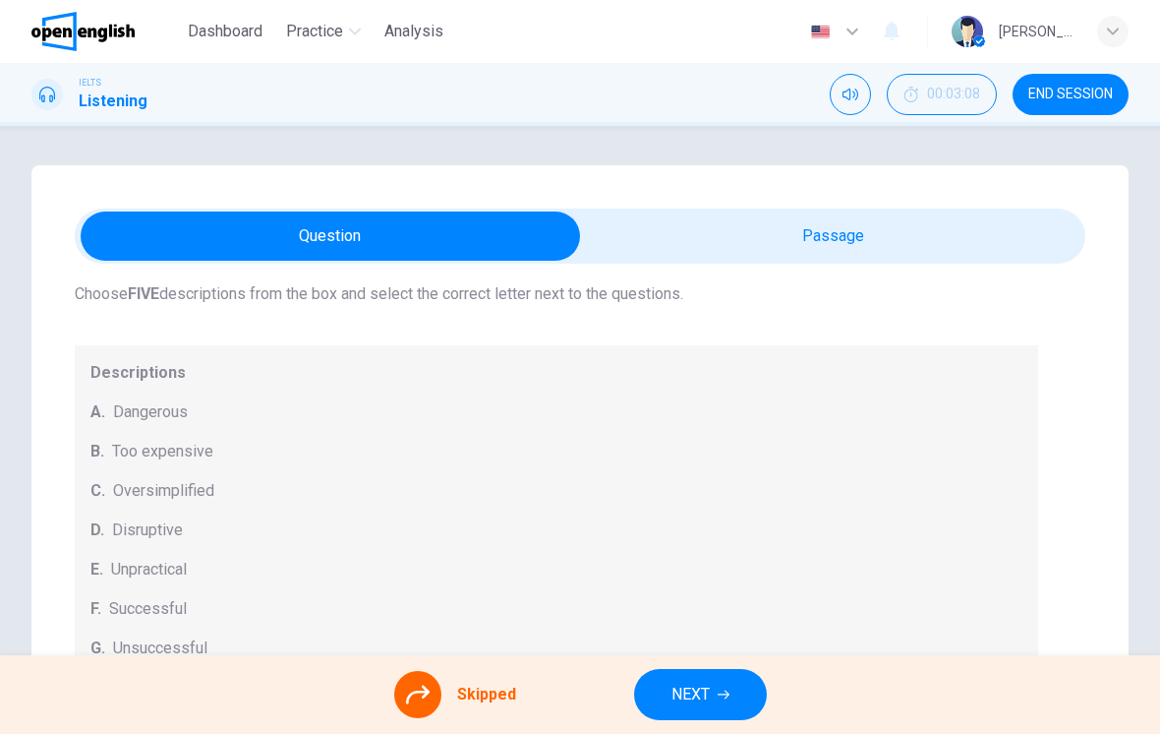
click at [1103, 94] on span "END SESSION" at bounding box center [1071, 95] width 85 height 16
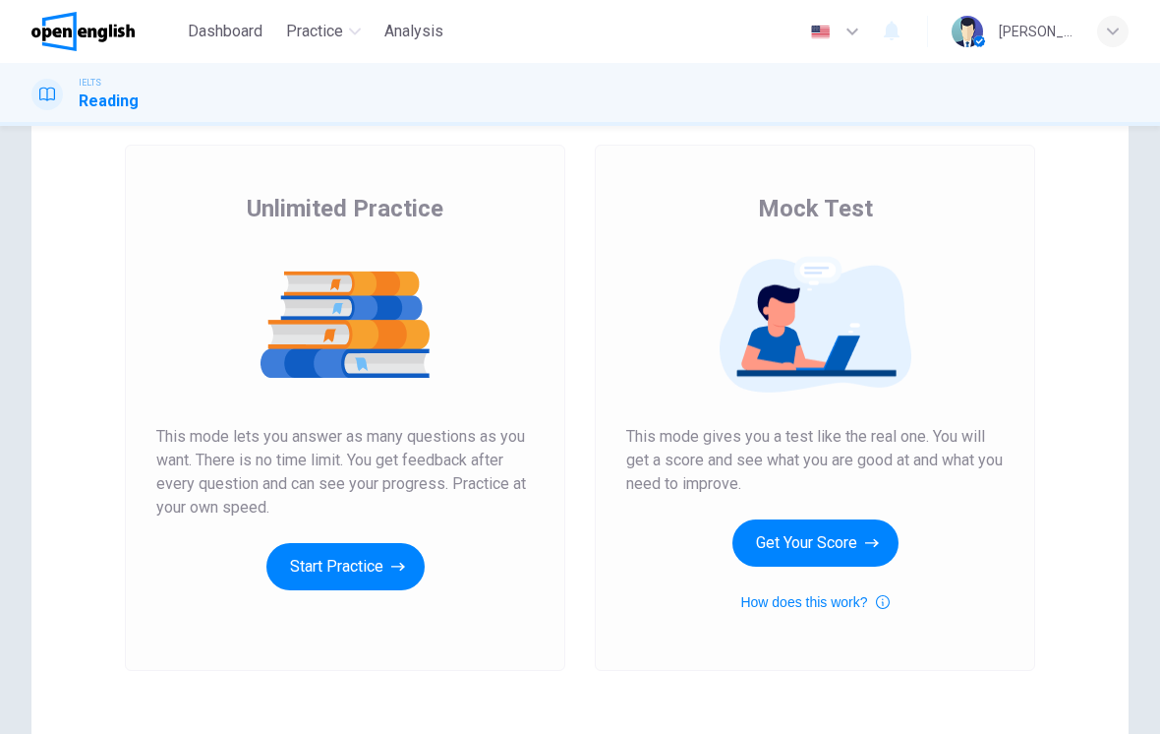
scroll to position [100, 0]
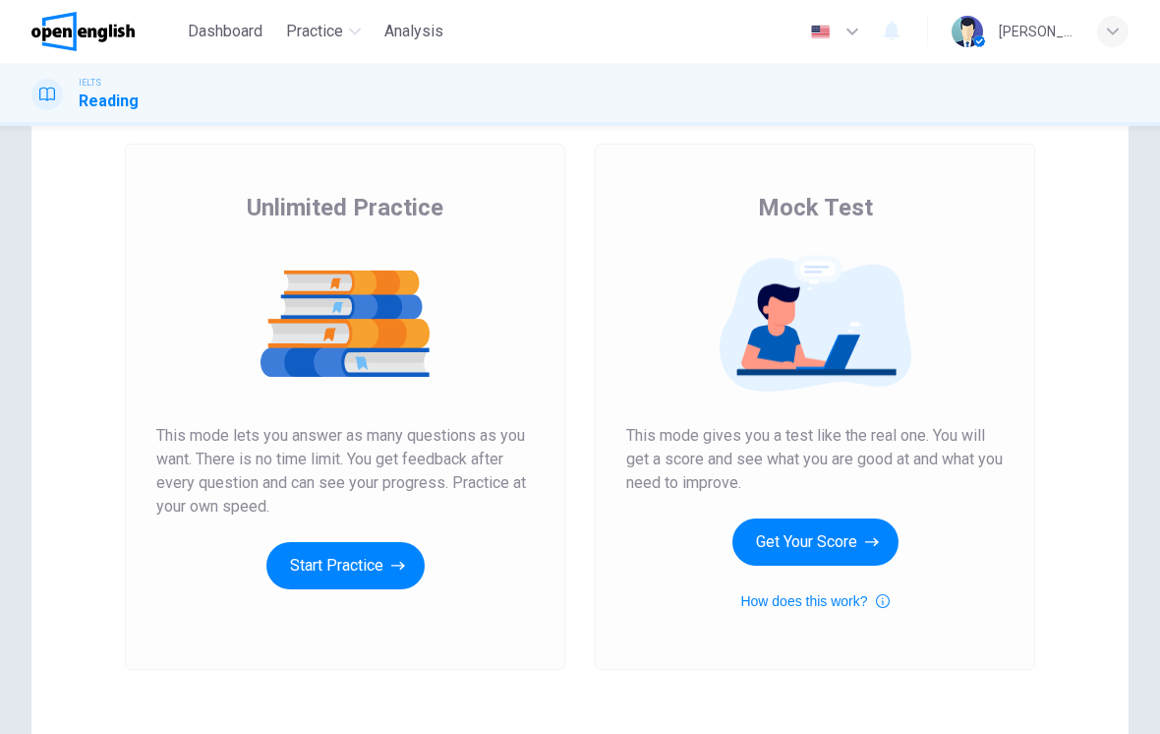
click at [323, 565] on button "Start Practice" at bounding box center [346, 565] width 158 height 47
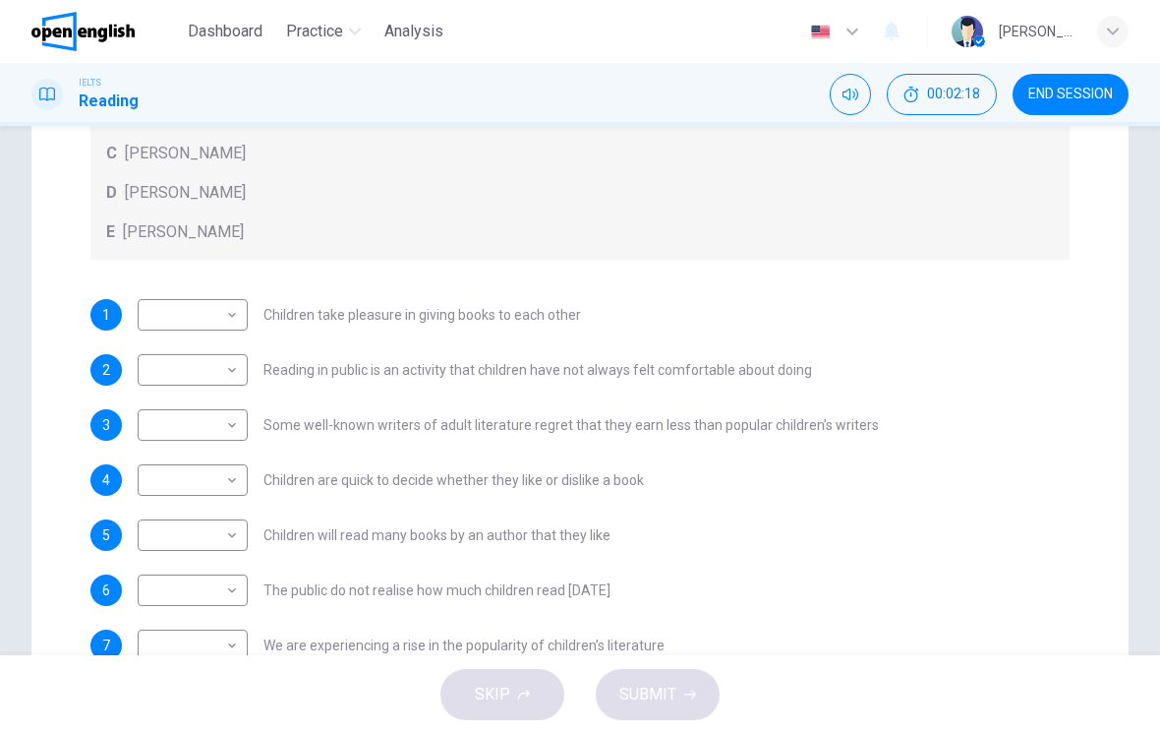
scroll to position [0, 0]
click at [181, 428] on body "This site uses cookies, as explained in our Privacy Policy . If you agree to th…" at bounding box center [580, 367] width 1160 height 734
click at [160, 463] on li "A" at bounding box center [193, 456] width 110 height 31
type input "*"
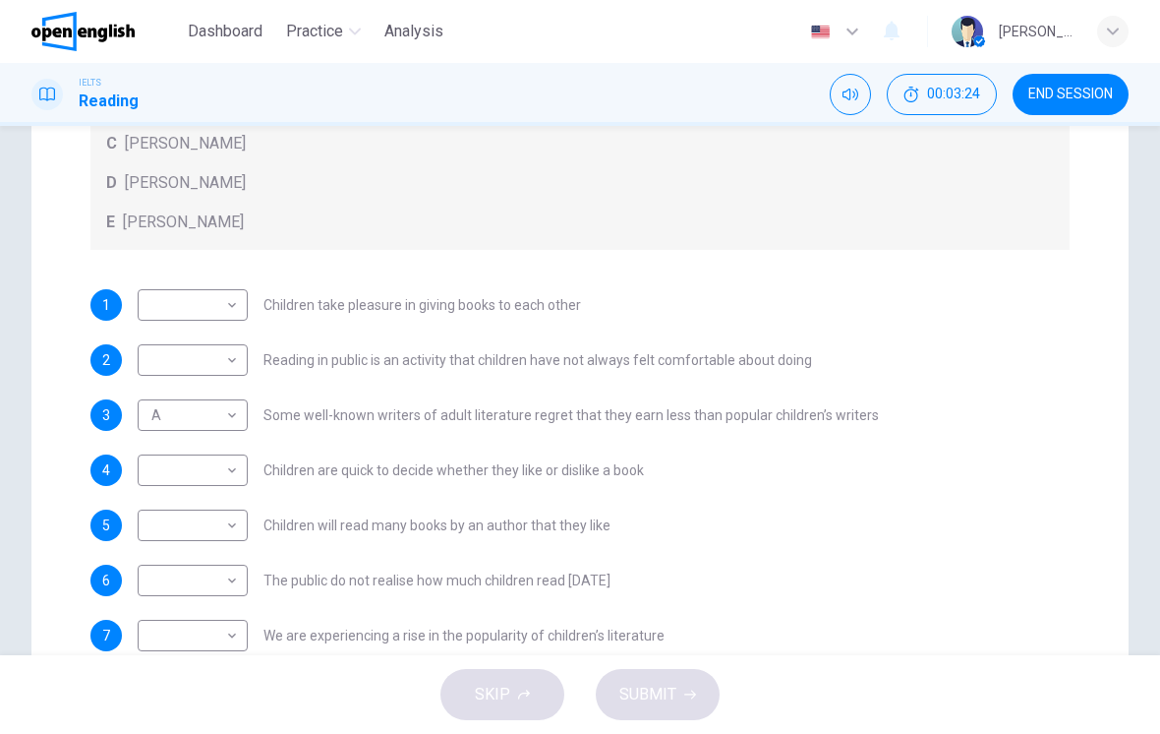
scroll to position [397, 0]
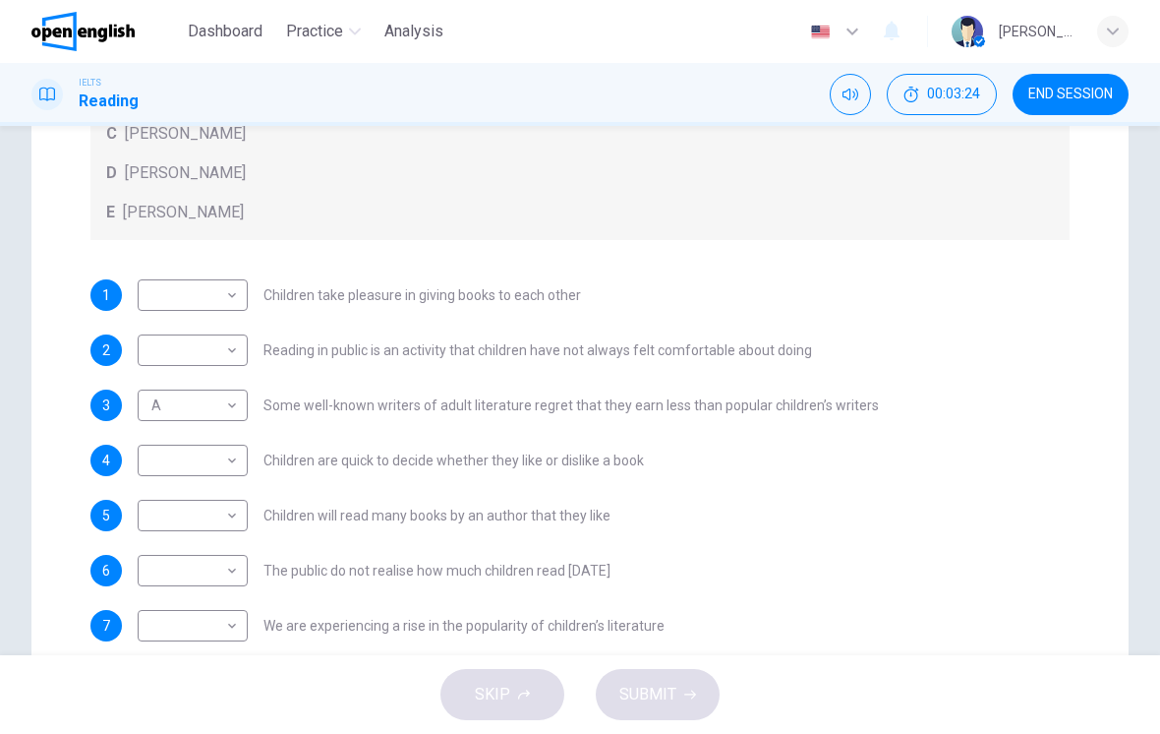
click at [1010, 364] on div "2 ​ ​ Reading in public is an activity that children have not always felt comfo…" at bounding box center [580, 349] width 980 height 31
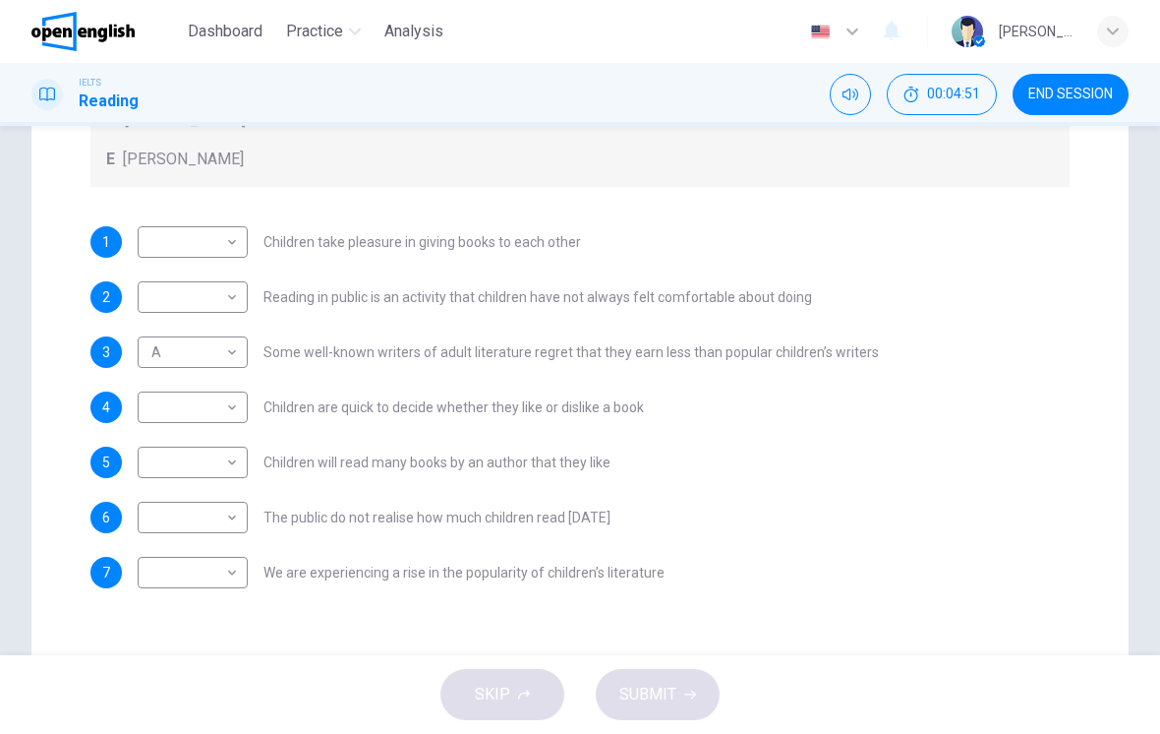
scroll to position [451, 0]
click at [1055, 496] on div "1 ​ ​ Children take pleasure in giving books to each other 2 ​ ​ Reading in pub…" at bounding box center [580, 406] width 980 height 362
click at [163, 463] on body "This site uses cookies, as explained in our Privacy Policy . If you agree to th…" at bounding box center [580, 367] width 1160 height 734
click at [1078, 524] on div at bounding box center [580, 367] width 1160 height 734
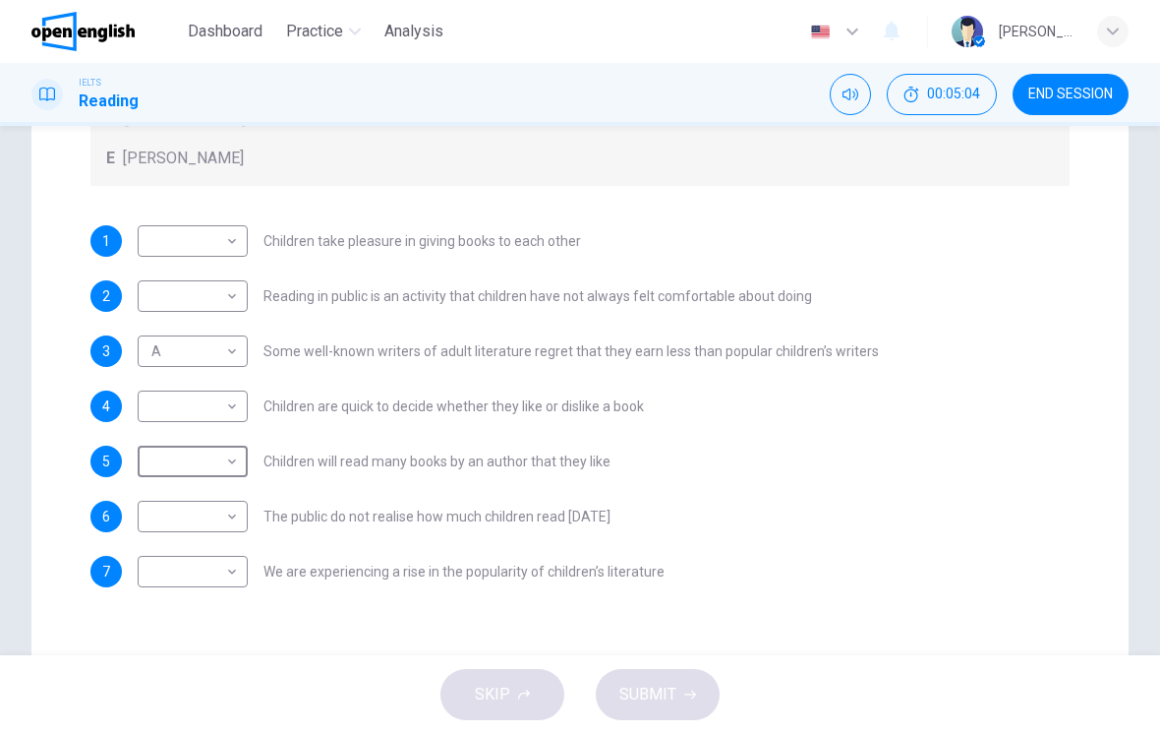
click at [173, 473] on body "This site uses cookies, as explained in our Privacy Policy . If you agree to th…" at bounding box center [580, 367] width 1160 height 734
click at [174, 521] on li "B" at bounding box center [193, 523] width 110 height 31
type input "*"
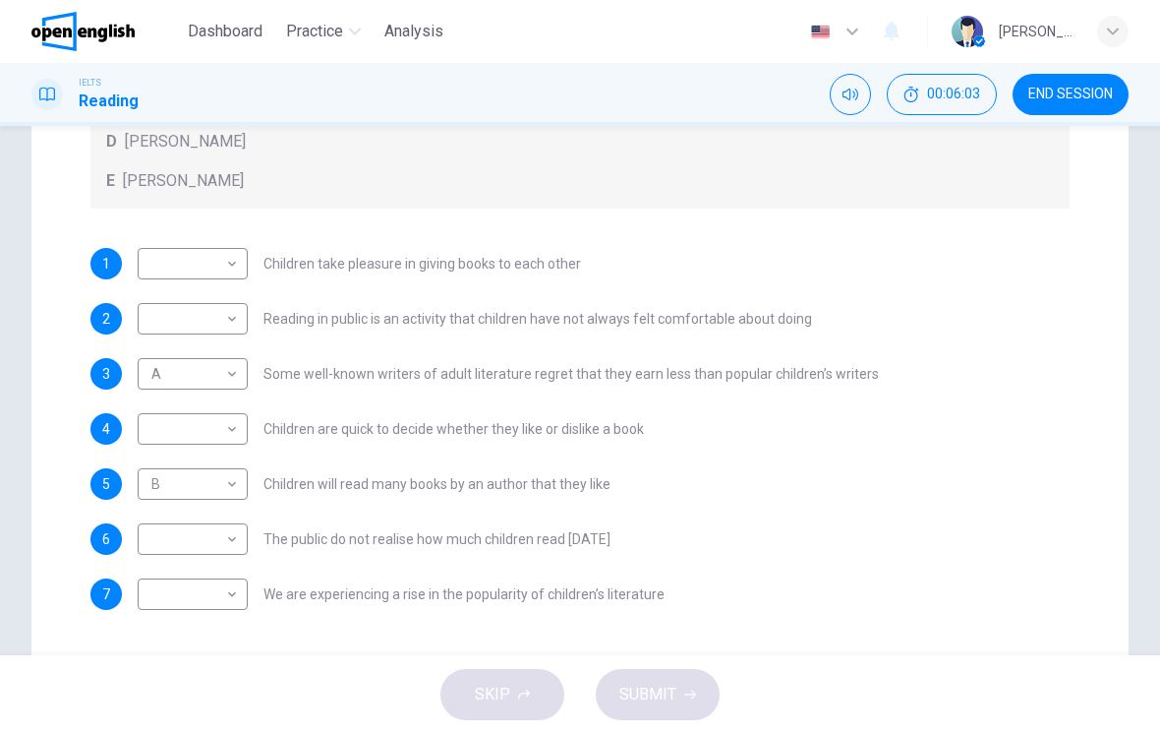
scroll to position [428, 0]
click at [199, 322] on body "This site uses cookies, as explained in our Privacy Policy . If you agree to th…" at bounding box center [580, 367] width 1160 height 734
click at [157, 415] on li "C" at bounding box center [193, 413] width 110 height 31
type input "*"
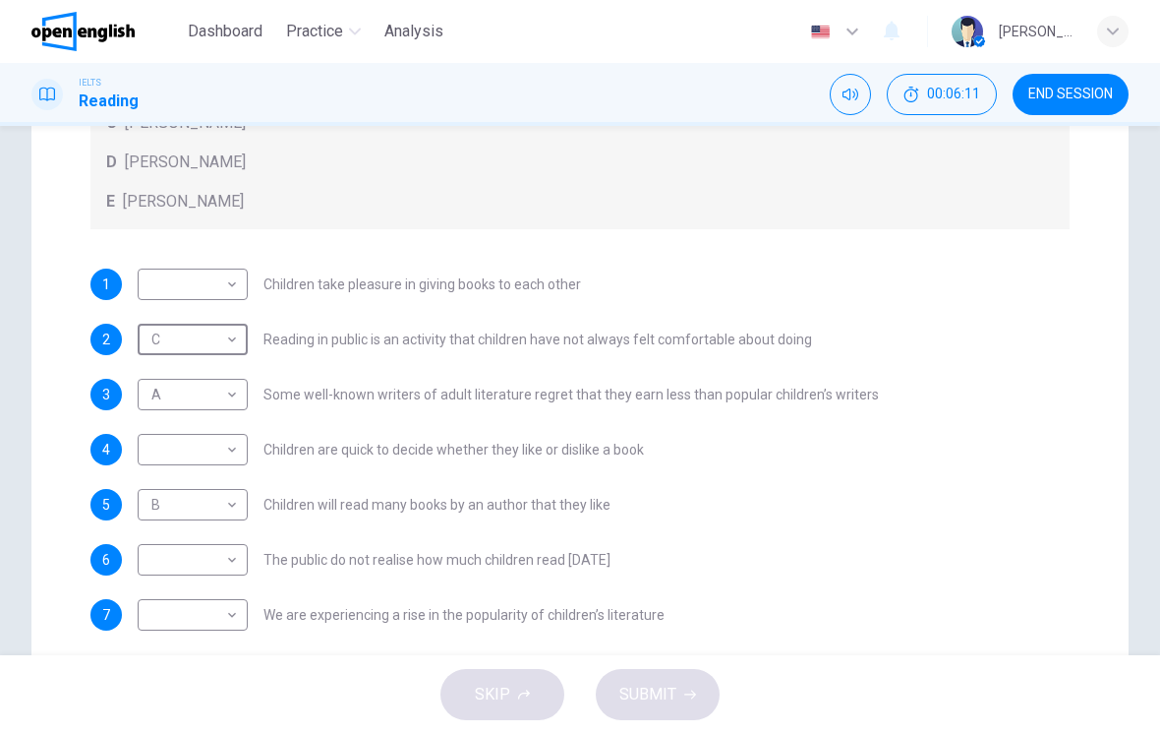
click at [191, 455] on body "This site uses cookies, as explained in our Privacy Policy . If you agree to th…" at bounding box center [580, 367] width 1160 height 734
click at [171, 540] on li "C" at bounding box center [193, 543] width 110 height 31
type input "*"
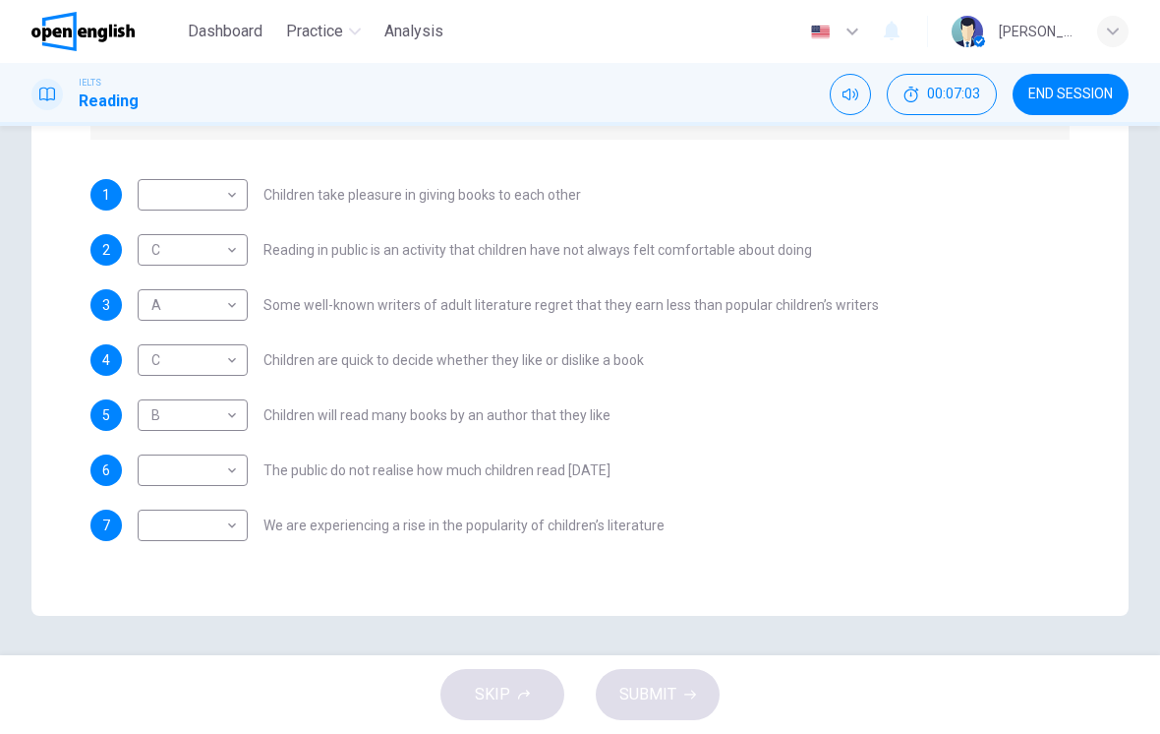
scroll to position [498, 0]
click at [161, 305] on body "This site uses cookies, as explained in our Privacy Policy . If you agree to th…" at bounding box center [580, 367] width 1160 height 734
click at [166, 437] on li "D" at bounding box center [193, 430] width 110 height 31
type input "*"
click at [170, 473] on body "This site uses cookies, as explained in our Privacy Policy . If you agree to th…" at bounding box center [580, 367] width 1160 height 734
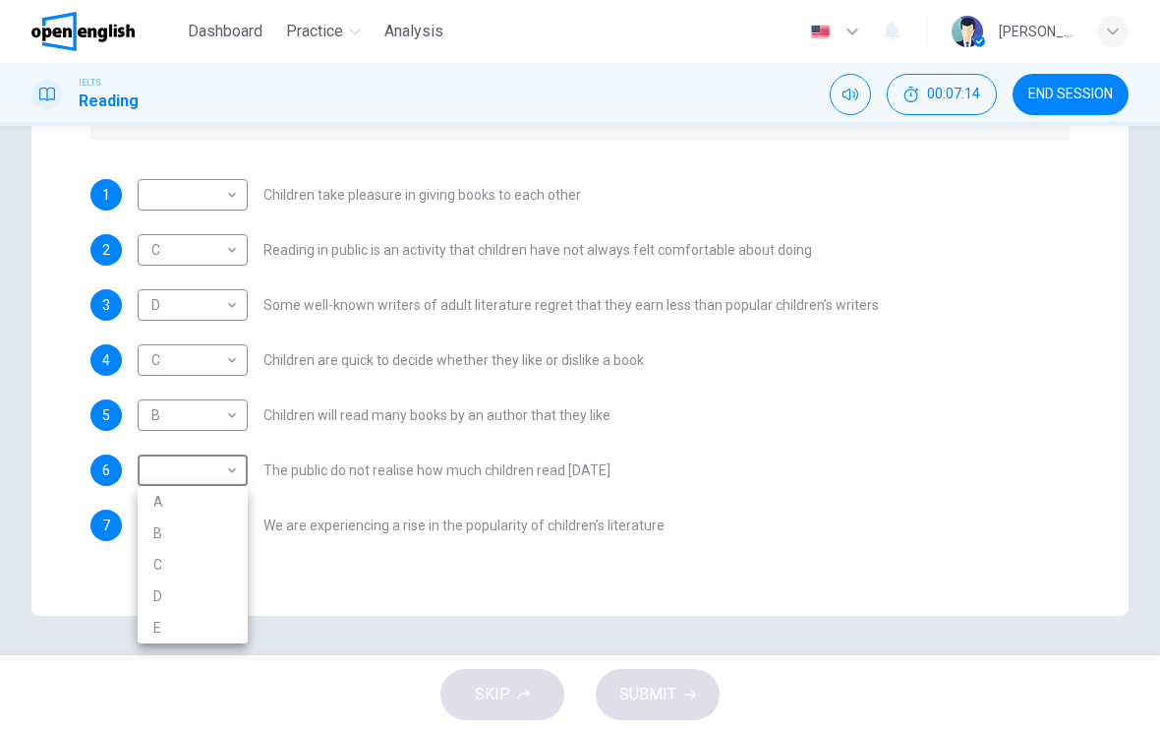
click at [165, 503] on li "A" at bounding box center [193, 501] width 110 height 31
type input "*"
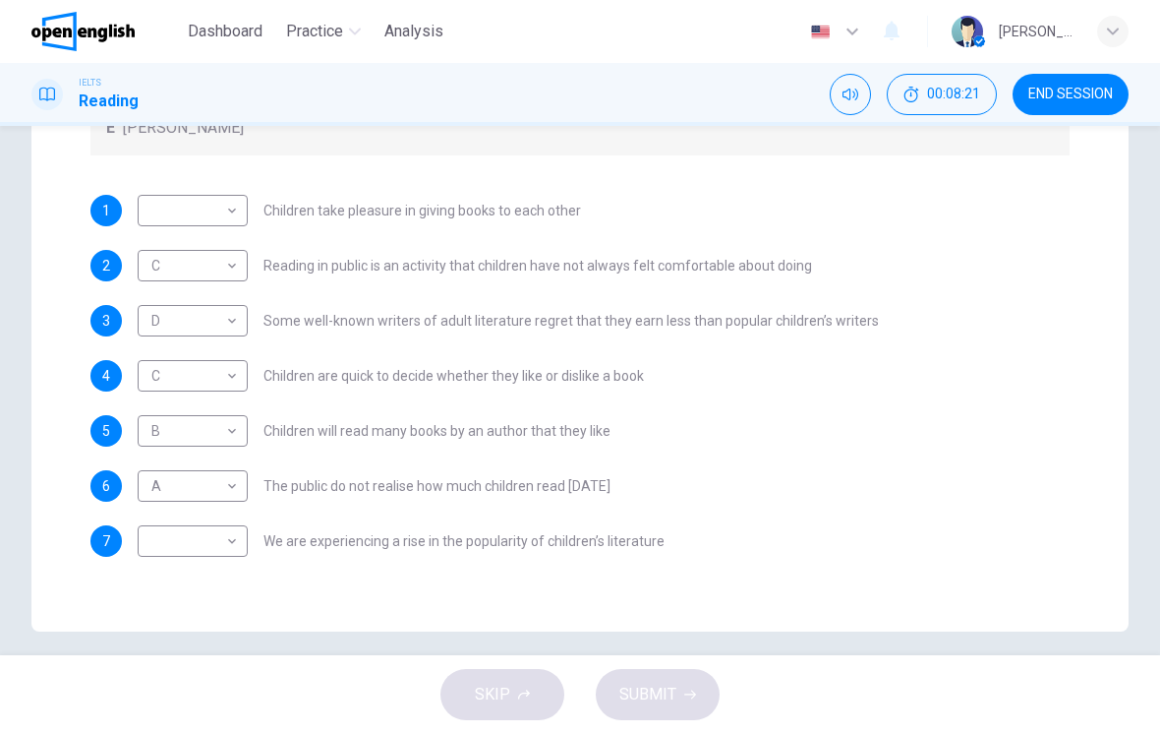
scroll to position [485, 0]
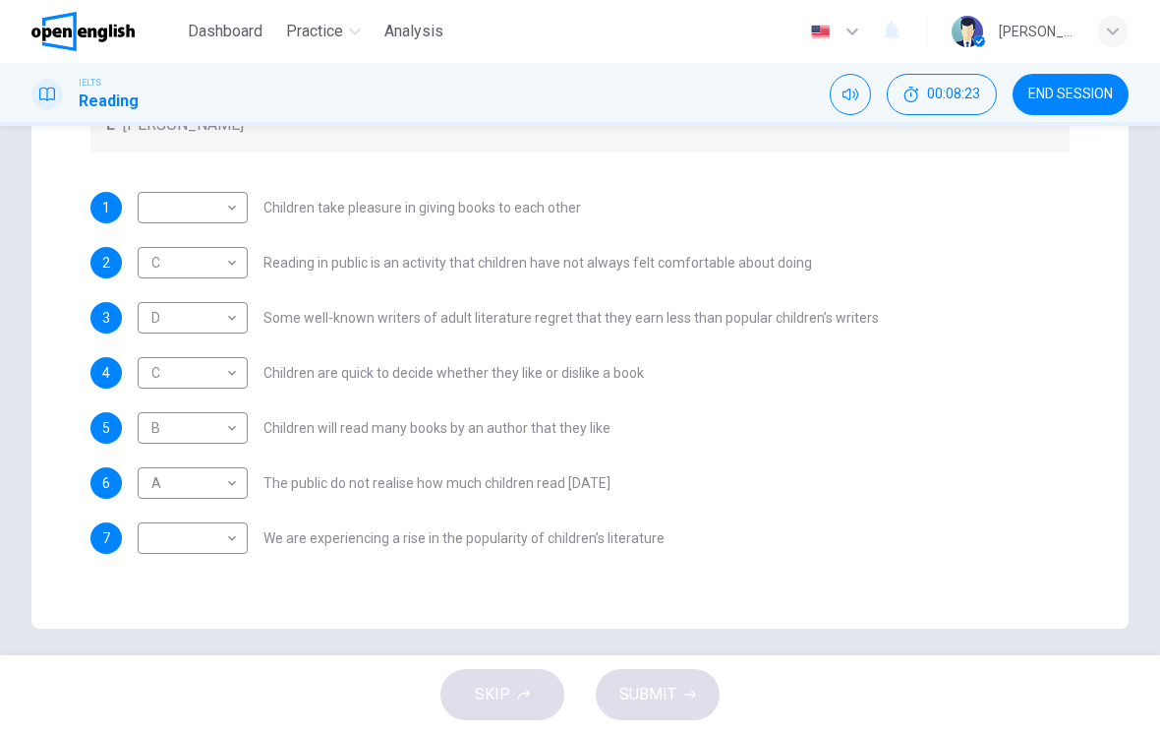
click at [187, 204] on body "This site uses cookies, as explained in our Privacy Policy . If you agree to th…" at bounding box center [580, 367] width 1160 height 734
click at [167, 343] on li "D" at bounding box center [193, 333] width 110 height 31
type input "*"
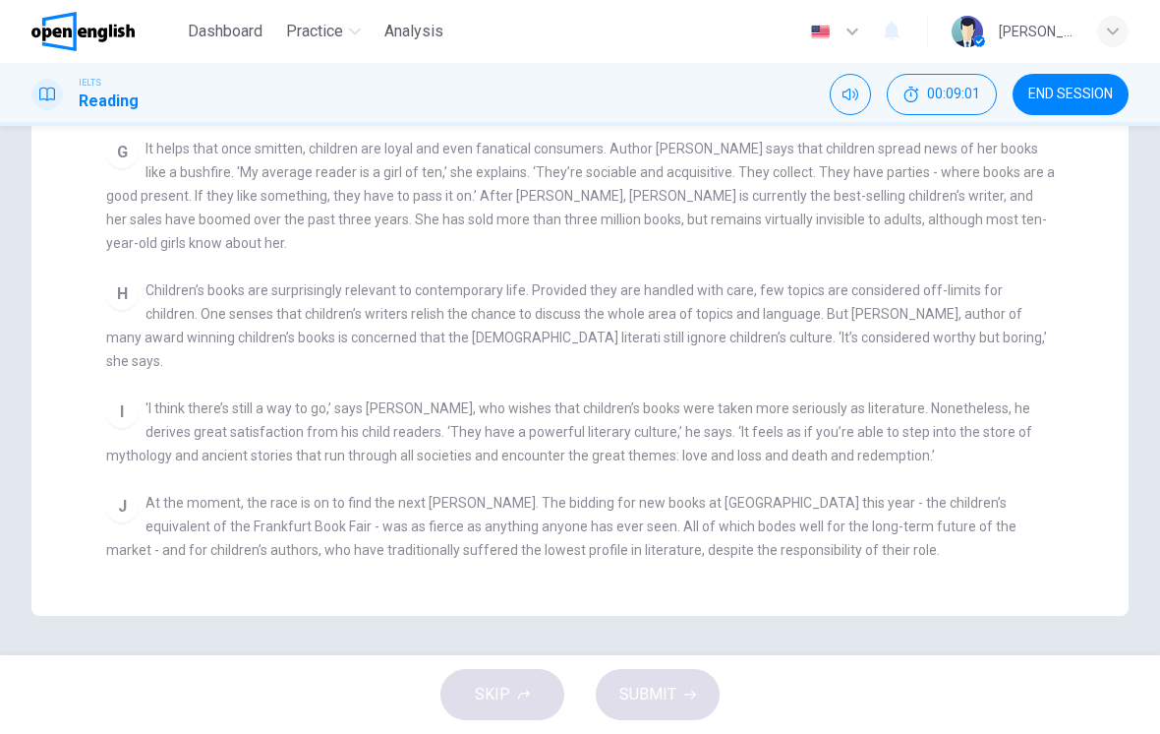
scroll to position [482, 0]
click at [391, 551] on div "CLICK TO ZOOM Click to Zoom A Less than three years ago, doom merchants were pr…" at bounding box center [593, 220] width 975 height 704
click at [1058, 529] on div "CLICK TO ZOOM Click to Zoom A Less than three years ago, doom merchants were pr…" at bounding box center [593, 220] width 975 height 704
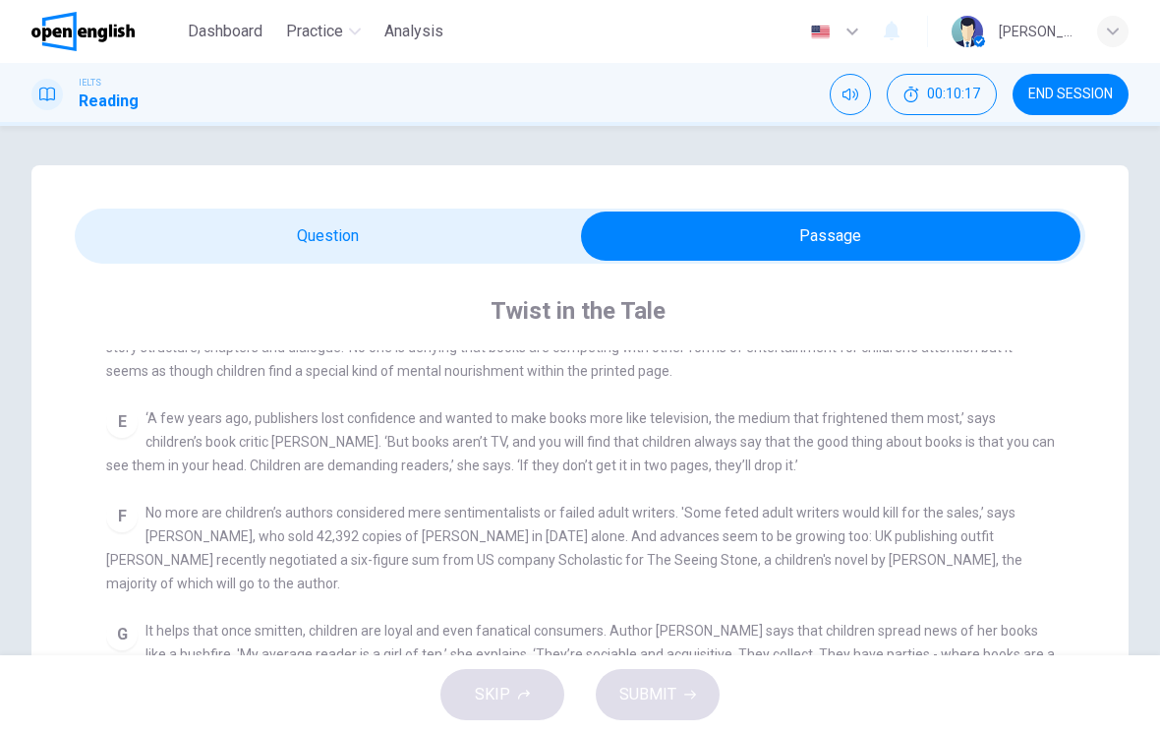
scroll to position [771, 0]
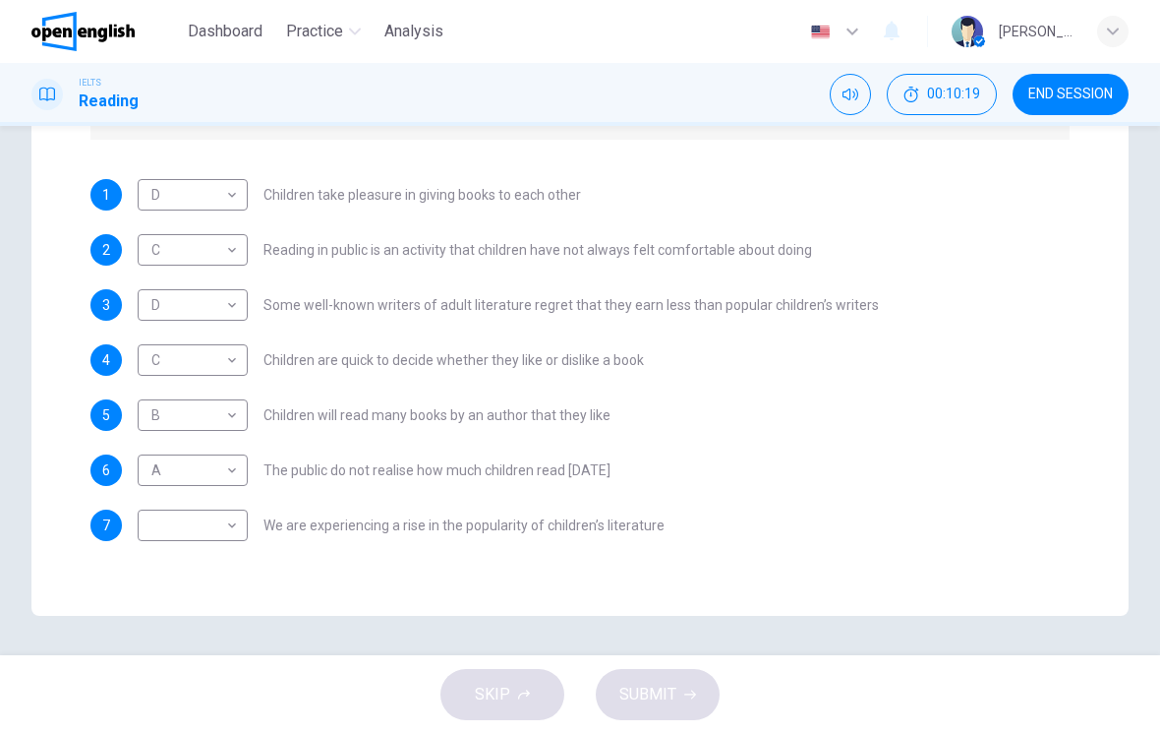
click at [1085, 527] on div "Questions 1 - 7 Look at the following list of people A-E and the list of statem…" at bounding box center [580, 155] width 1011 height 803
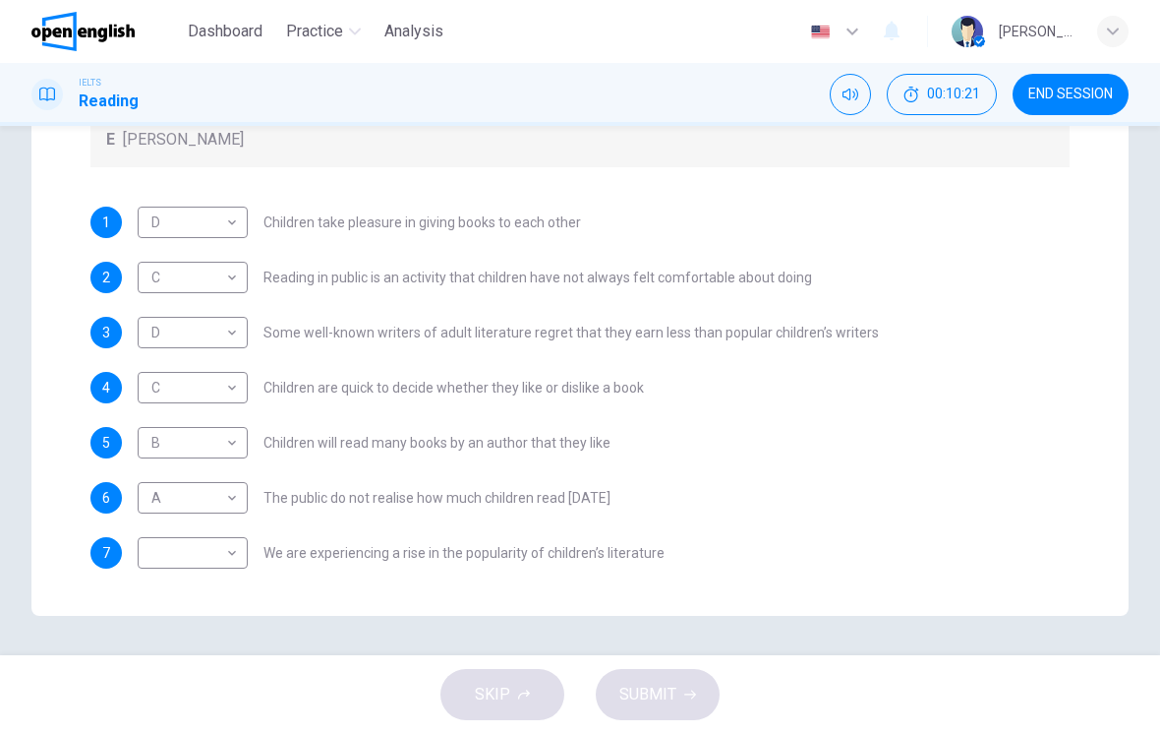
scroll to position [0, 0]
click at [168, 550] on body "This site uses cookies, as explained in our Privacy Policy . If you agree to th…" at bounding box center [580, 367] width 1160 height 734
click at [173, 711] on li "E" at bounding box center [193, 701] width 110 height 31
type input "*"
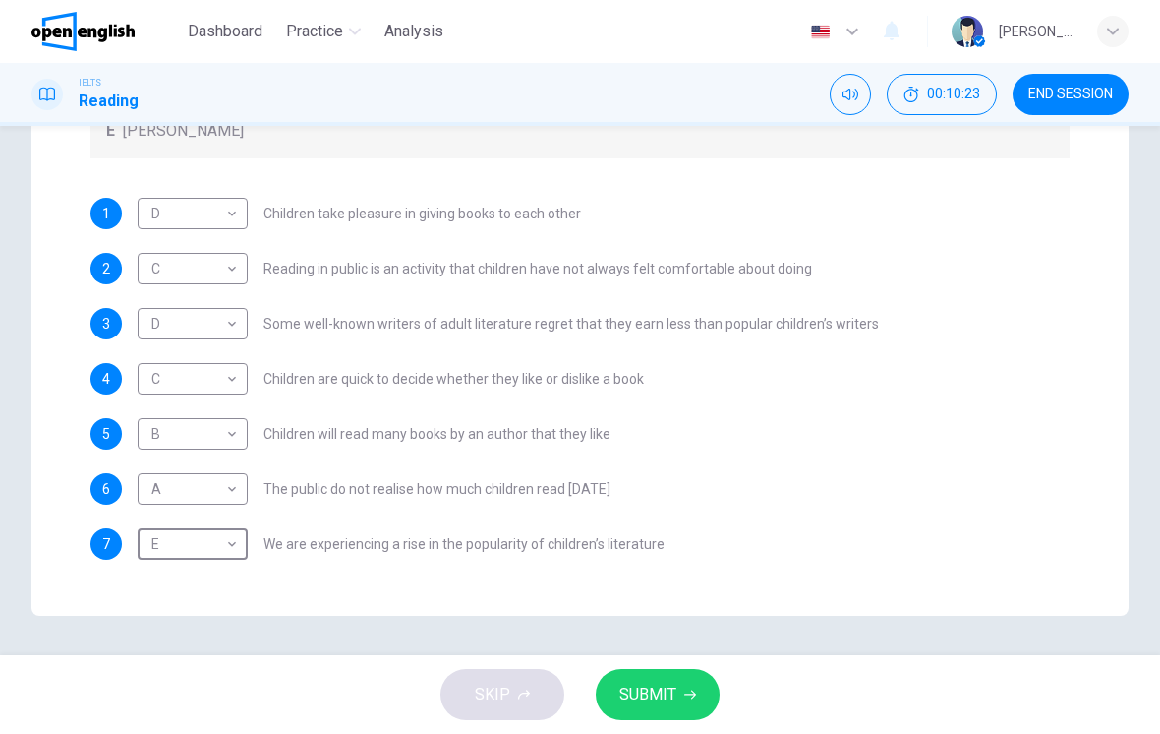
click at [653, 695] on span "SUBMIT" at bounding box center [648, 695] width 57 height 28
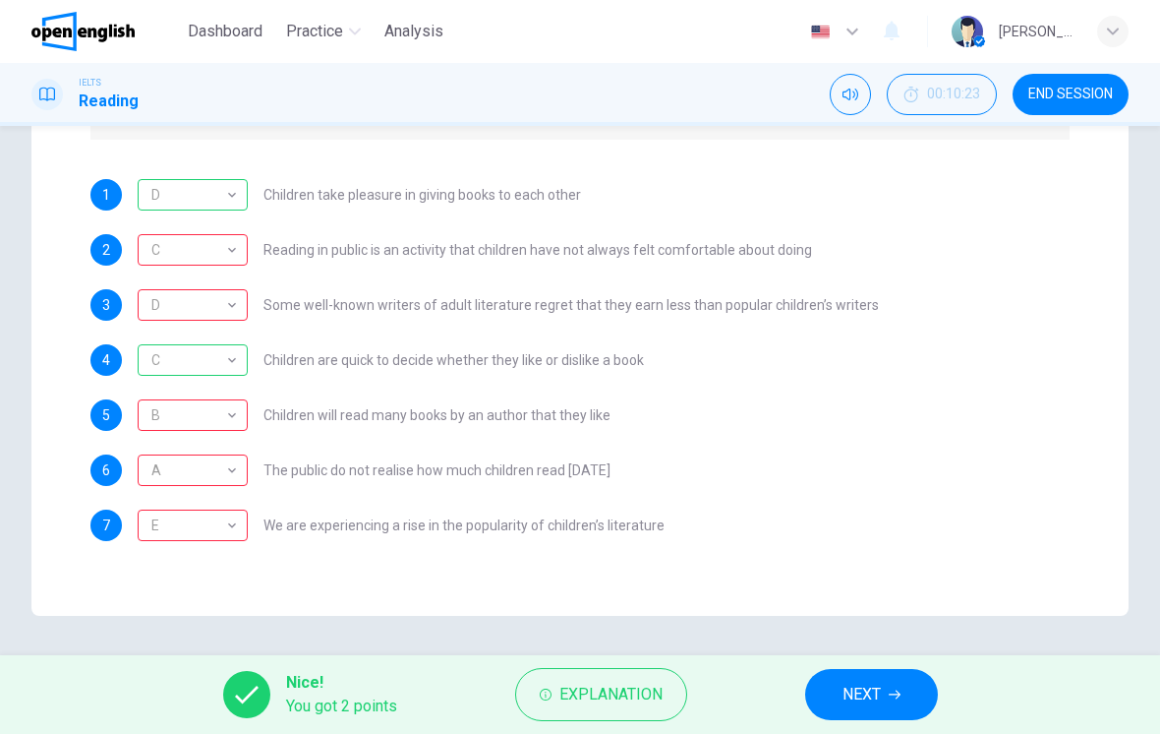
scroll to position [18, 0]
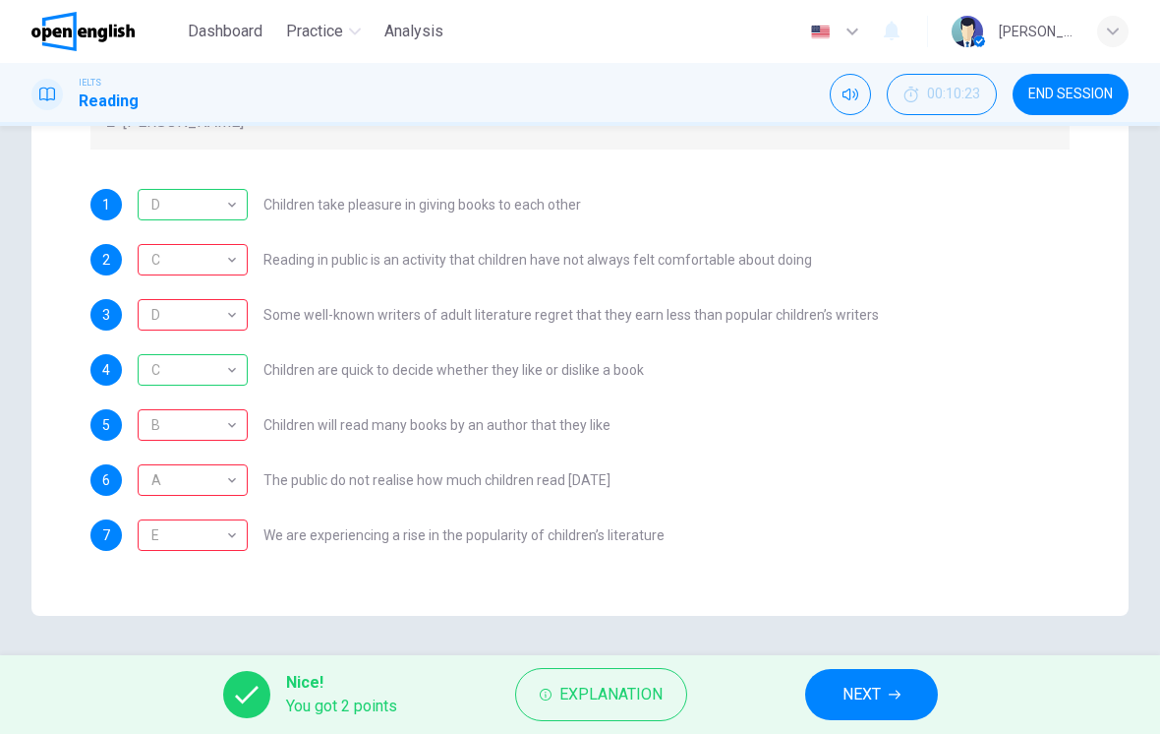
click at [545, 699] on icon "button" at bounding box center [546, 694] width 12 height 12
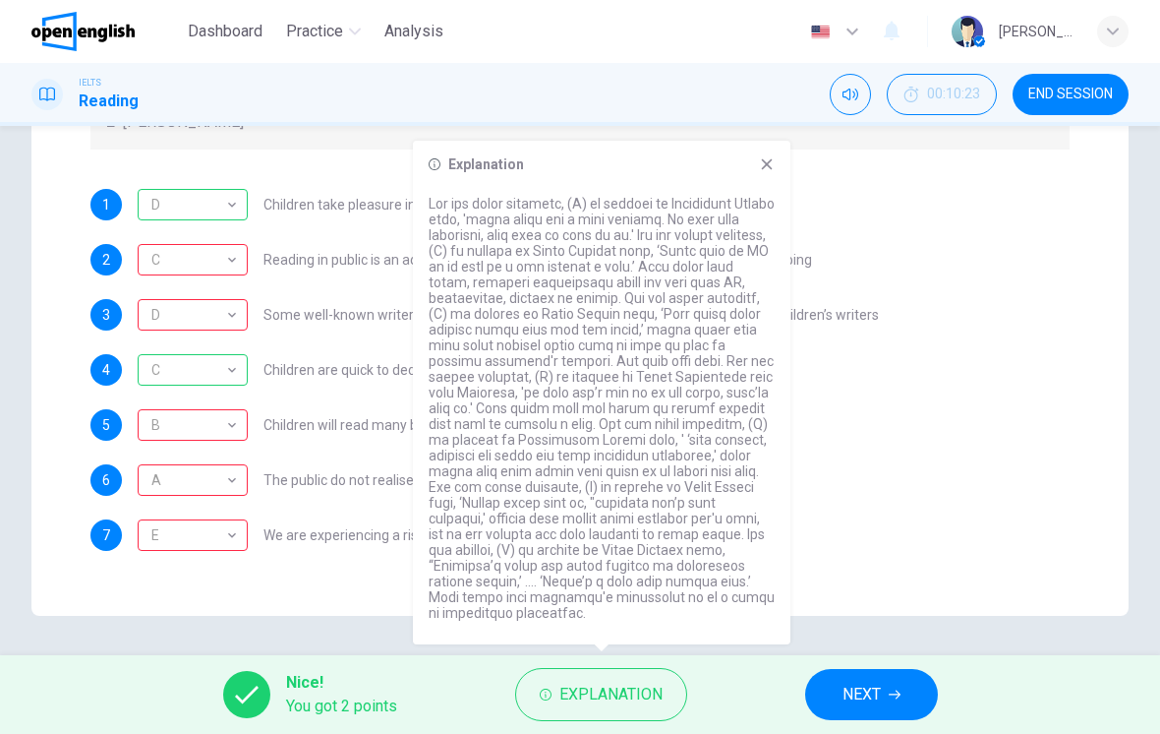
click at [562, 224] on p at bounding box center [602, 408] width 346 height 425
click at [603, 231] on p at bounding box center [602, 408] width 346 height 425
click at [709, 233] on p at bounding box center [602, 408] width 346 height 425
click at [568, 245] on p at bounding box center [602, 408] width 346 height 425
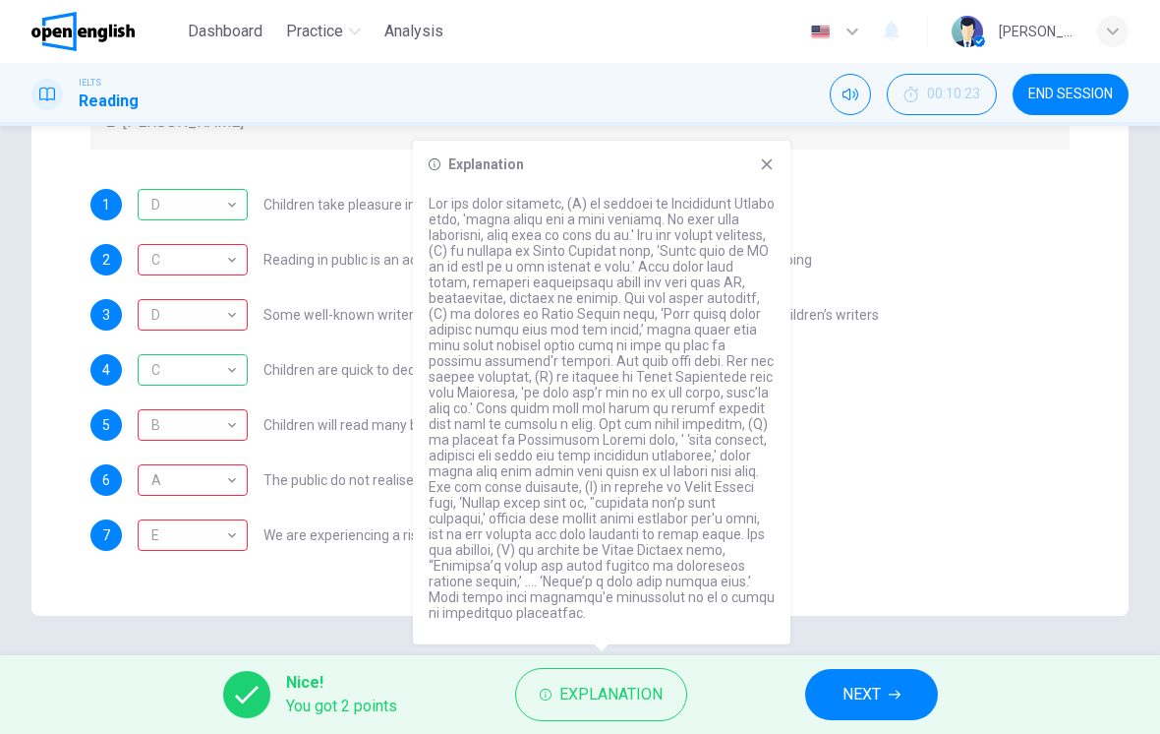
click at [598, 242] on p at bounding box center [602, 408] width 346 height 425
click at [497, 274] on p at bounding box center [602, 408] width 346 height 425
click at [655, 256] on p at bounding box center [602, 408] width 346 height 425
click at [717, 272] on p at bounding box center [602, 408] width 346 height 425
click at [731, 264] on p at bounding box center [602, 408] width 346 height 425
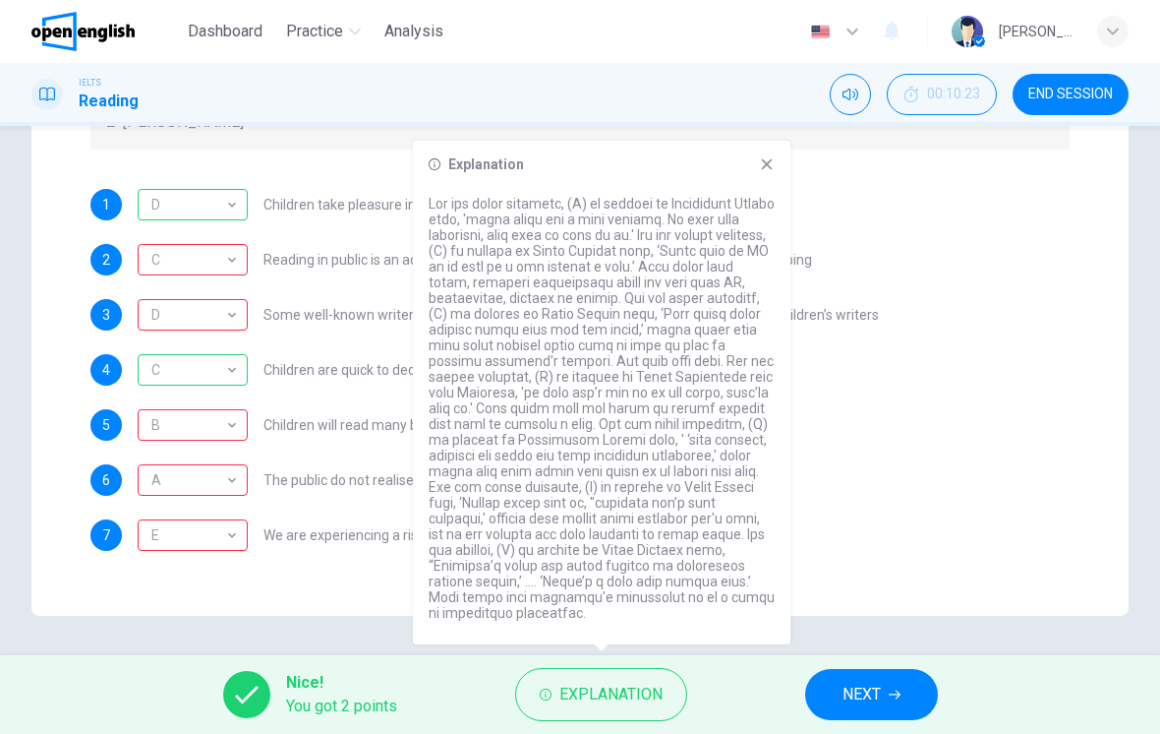
click at [501, 278] on p at bounding box center [602, 408] width 346 height 425
click at [881, 700] on span "NEXT" at bounding box center [862, 695] width 38 height 28
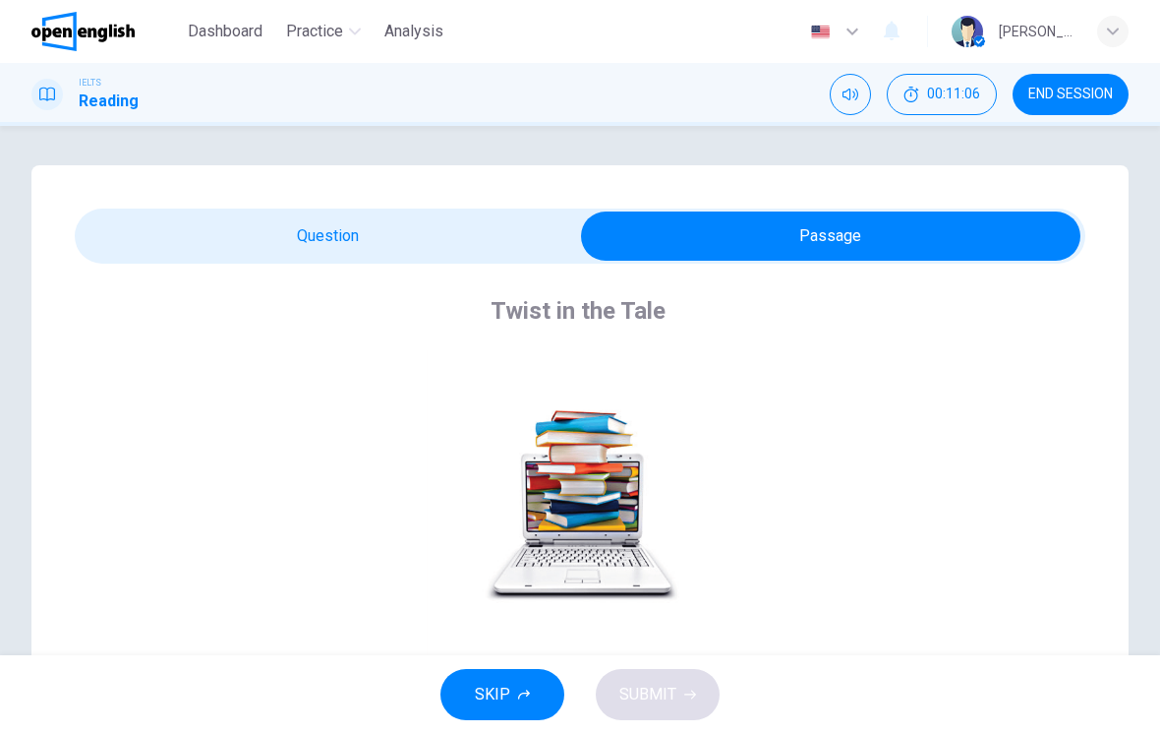
scroll to position [0, 0]
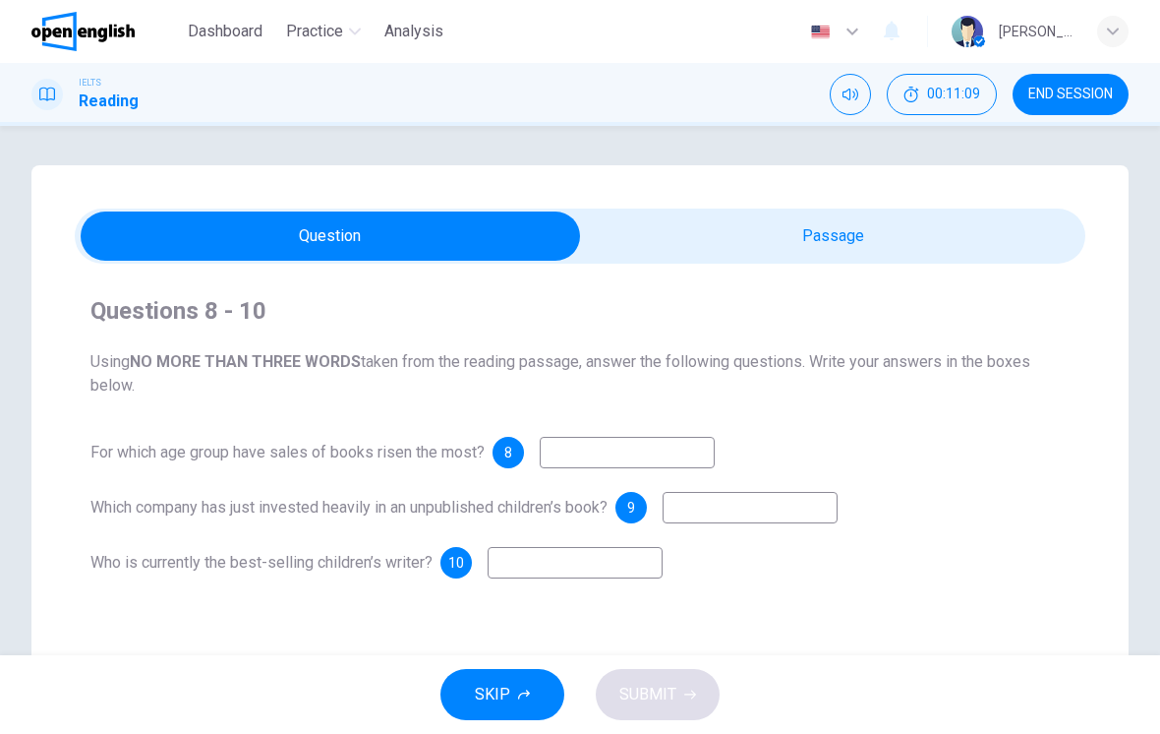
click at [715, 450] on input at bounding box center [627, 452] width 175 height 31
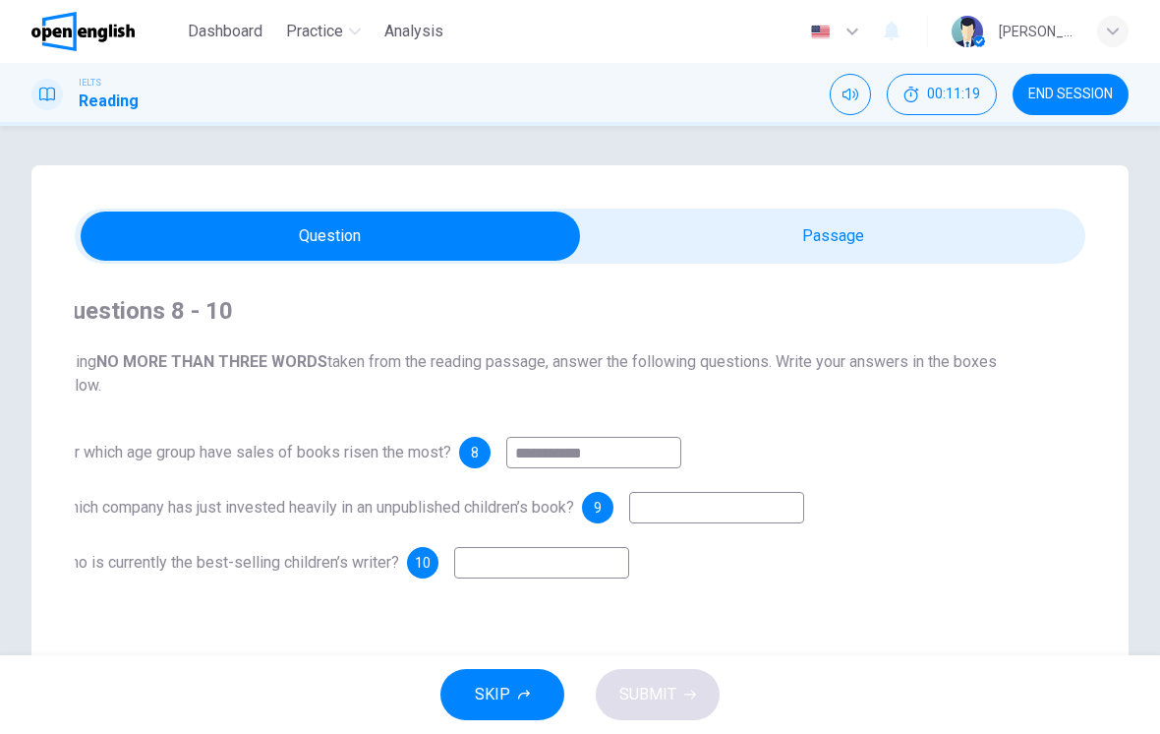
type input "****"
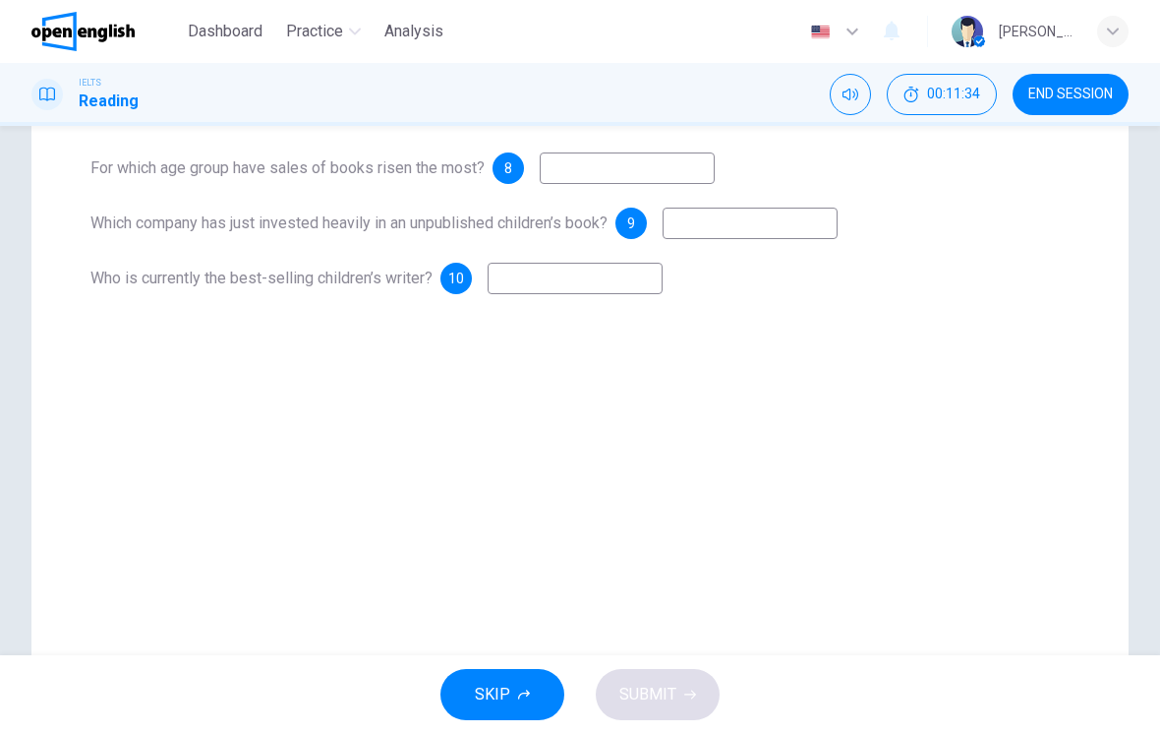
scroll to position [359, 0]
